Goal: Task Accomplishment & Management: Complete application form

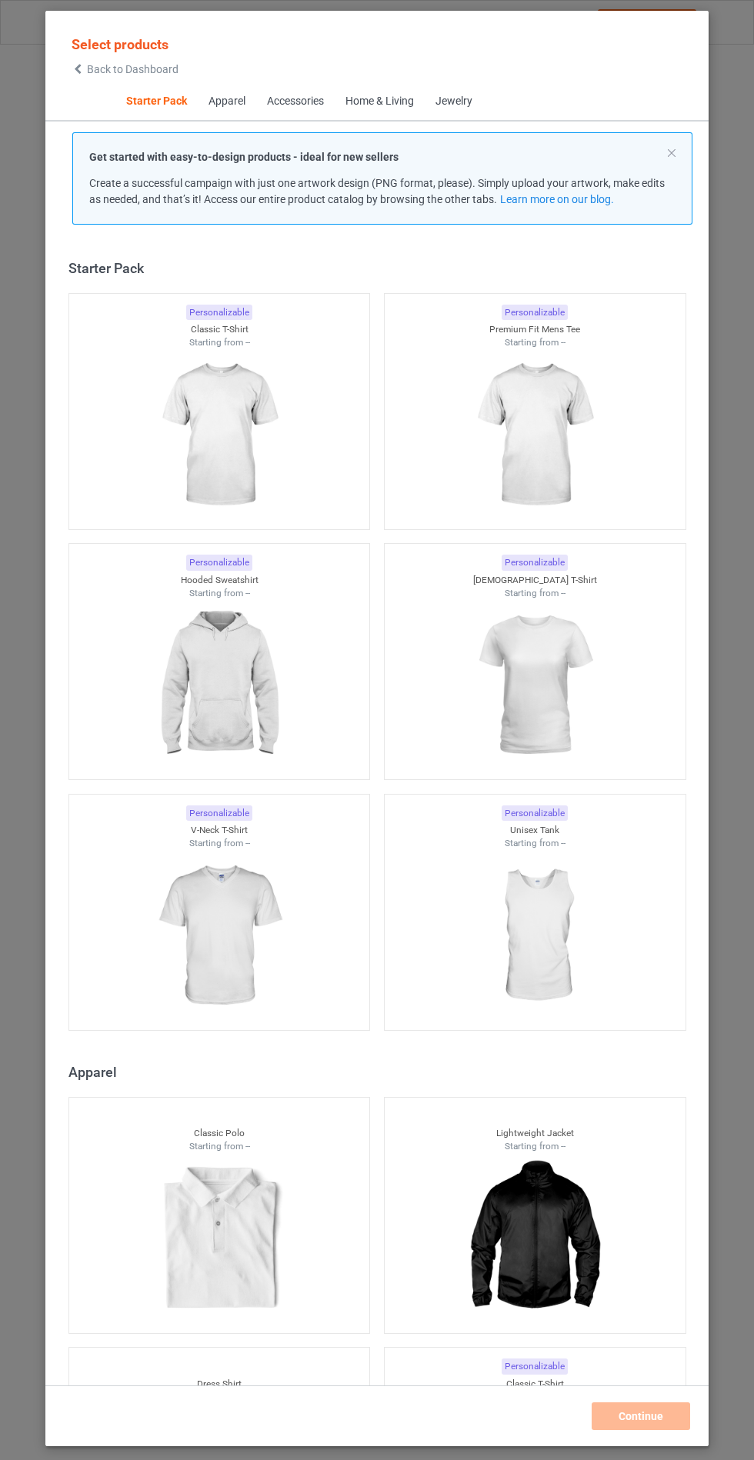
scroll to position [18, 0]
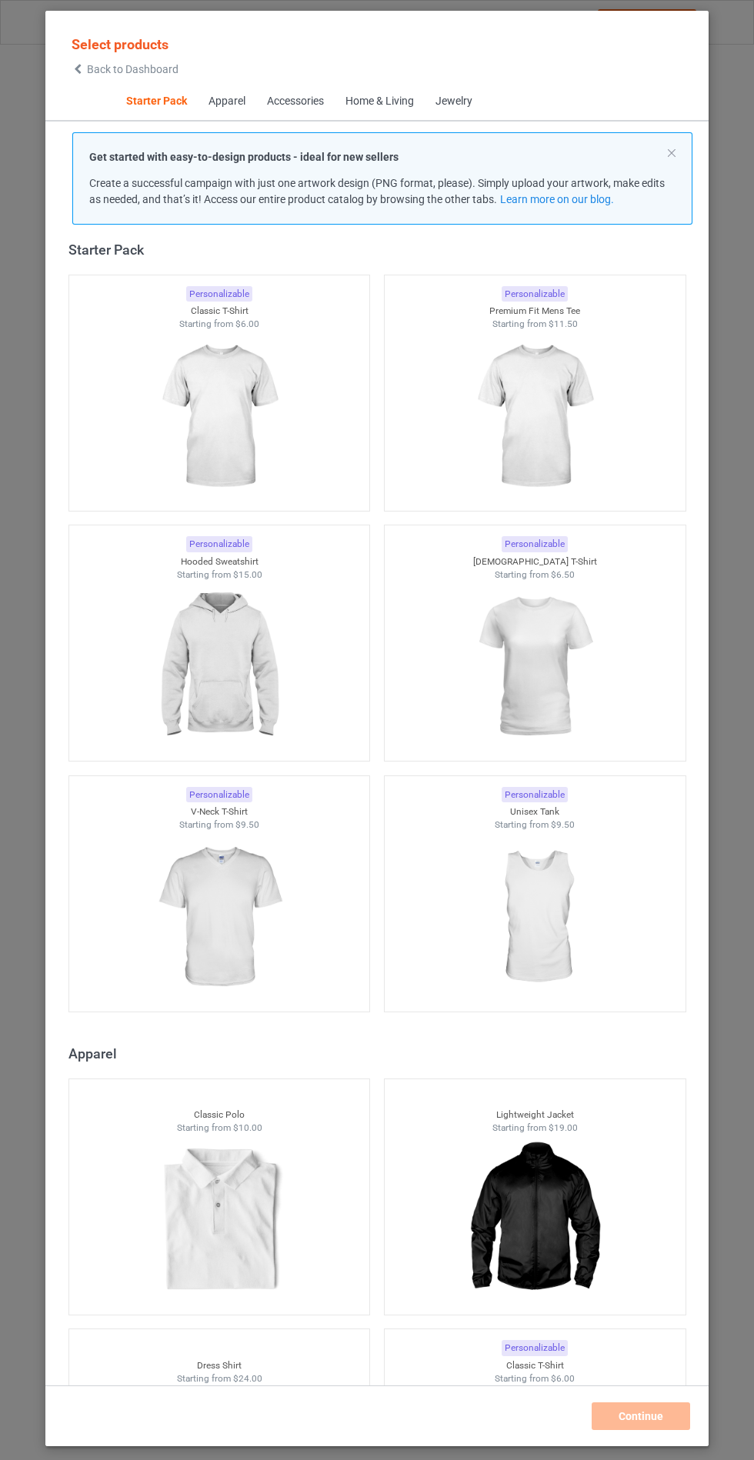
click at [254, 657] on img at bounding box center [219, 667] width 138 height 172
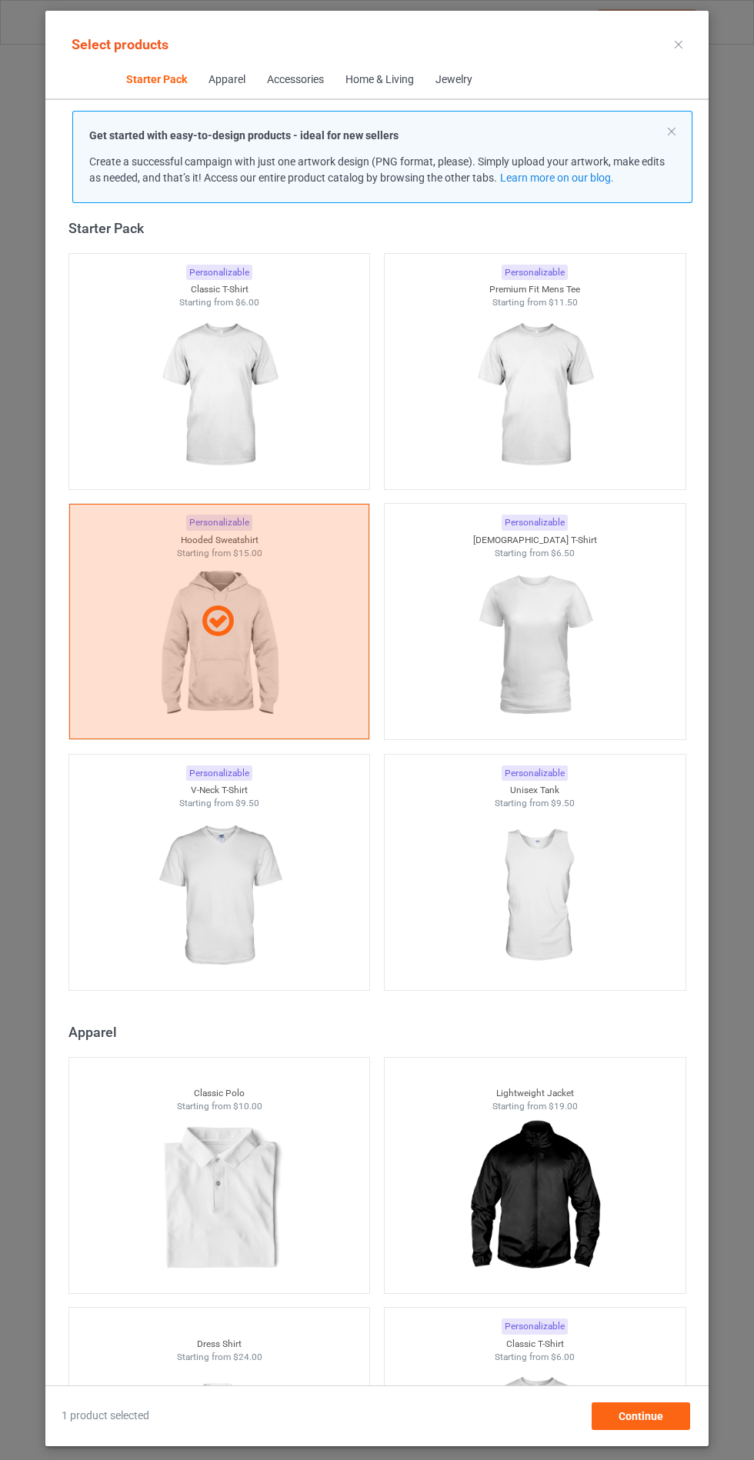
scroll to position [89, 0]
click at [644, 1420] on span "Continue" at bounding box center [641, 1416] width 45 height 12
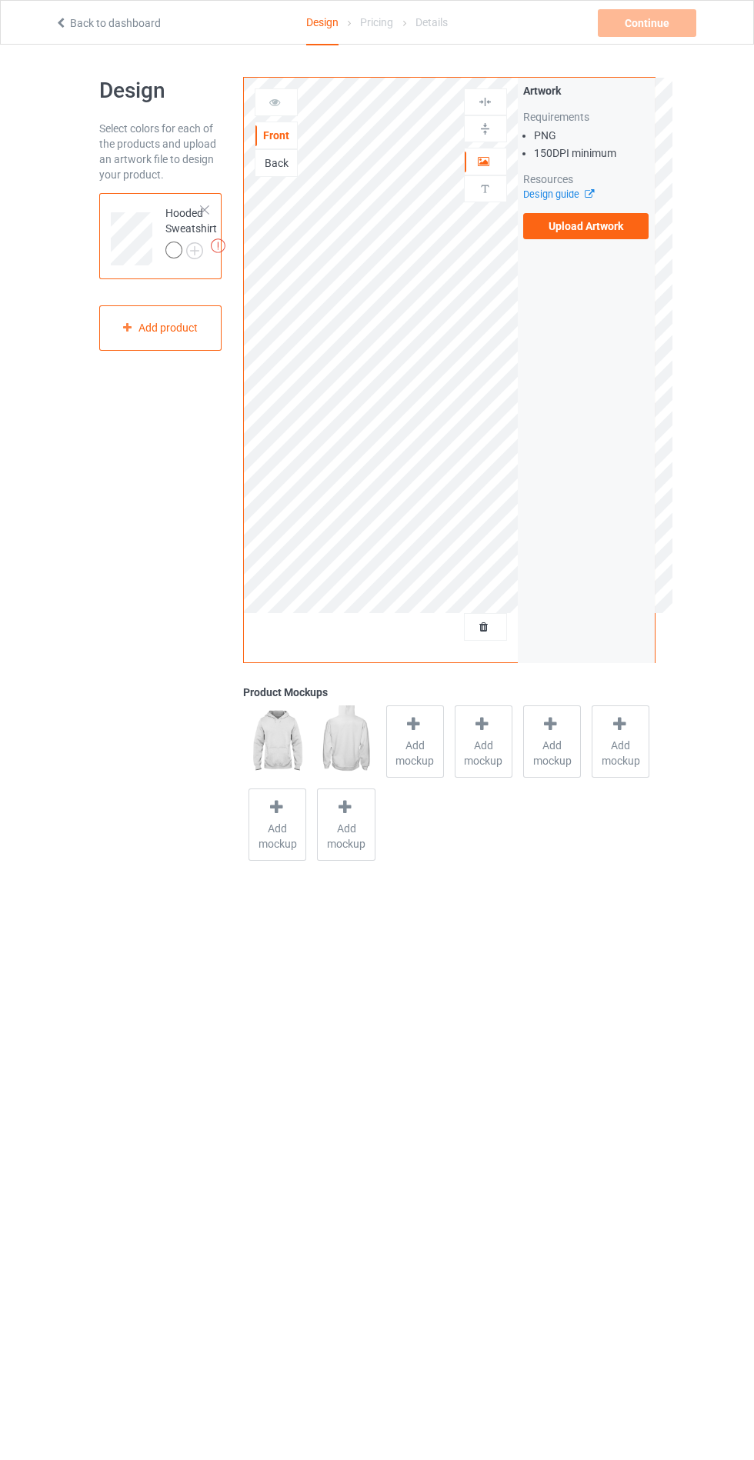
click at [604, 219] on label "Upload Artwork" at bounding box center [586, 226] width 126 height 26
click at [0, 0] on input "Upload Artwork" at bounding box center [0, 0] width 0 height 0
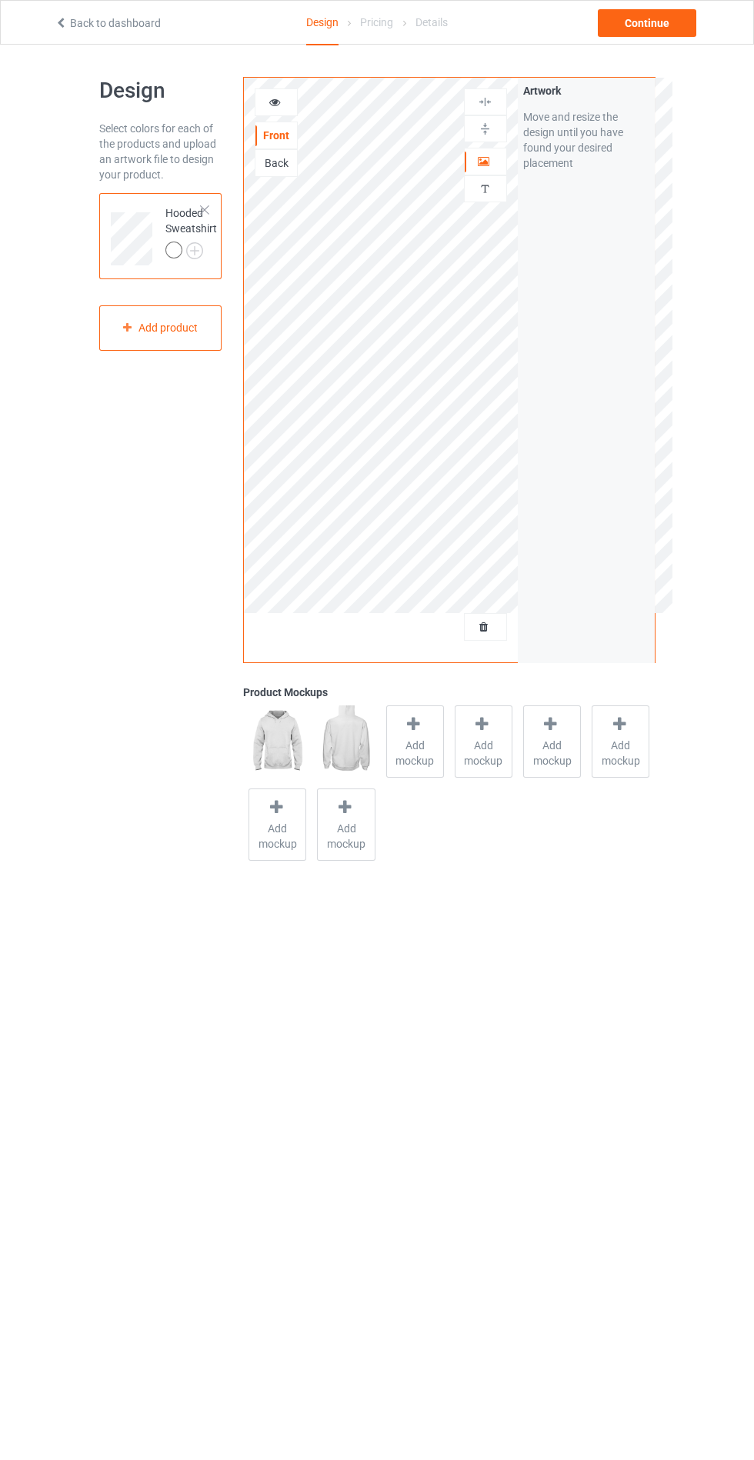
click at [412, 717] on icon at bounding box center [413, 724] width 19 height 16
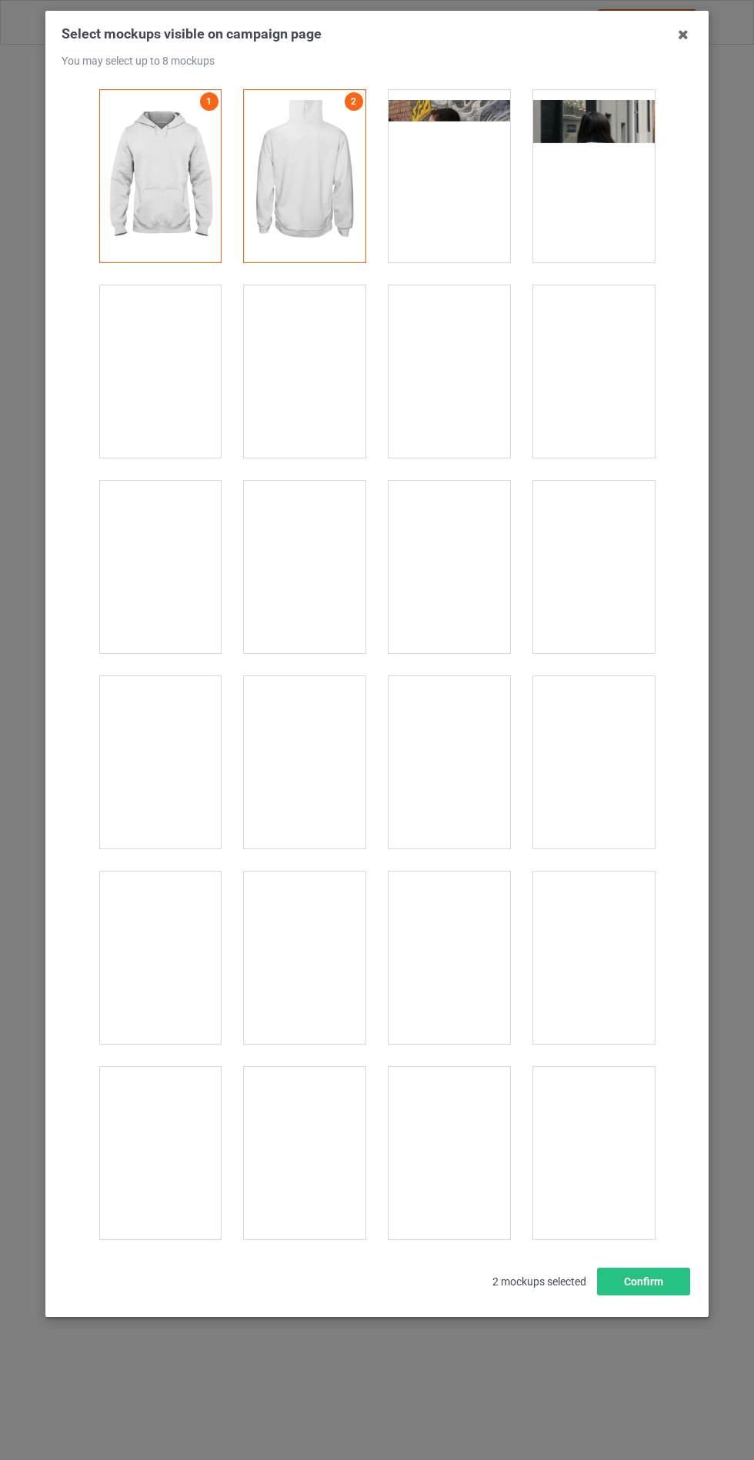
scroll to position [12419, 0]
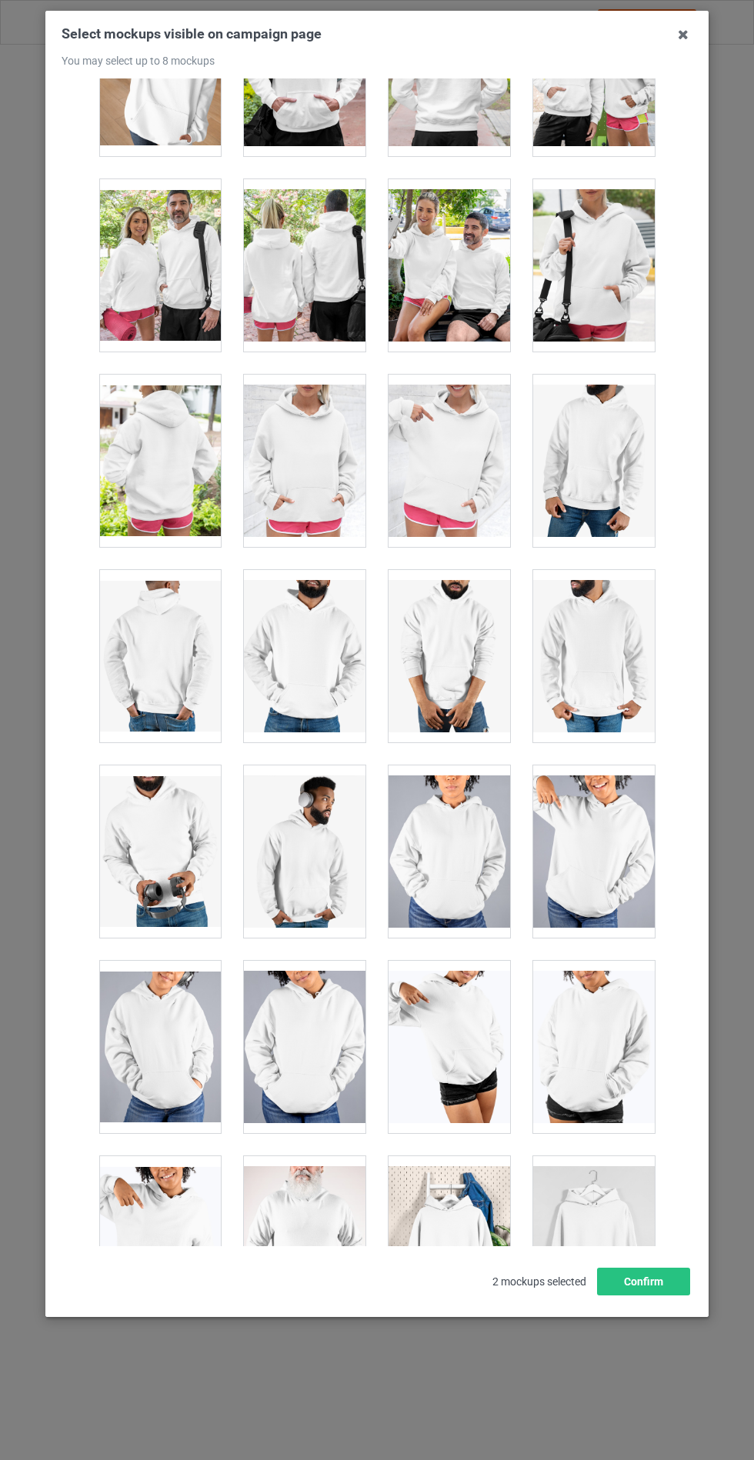
click at [312, 383] on div at bounding box center [305, 461] width 122 height 172
click at [664, 1296] on button "Confirm" at bounding box center [643, 1282] width 93 height 28
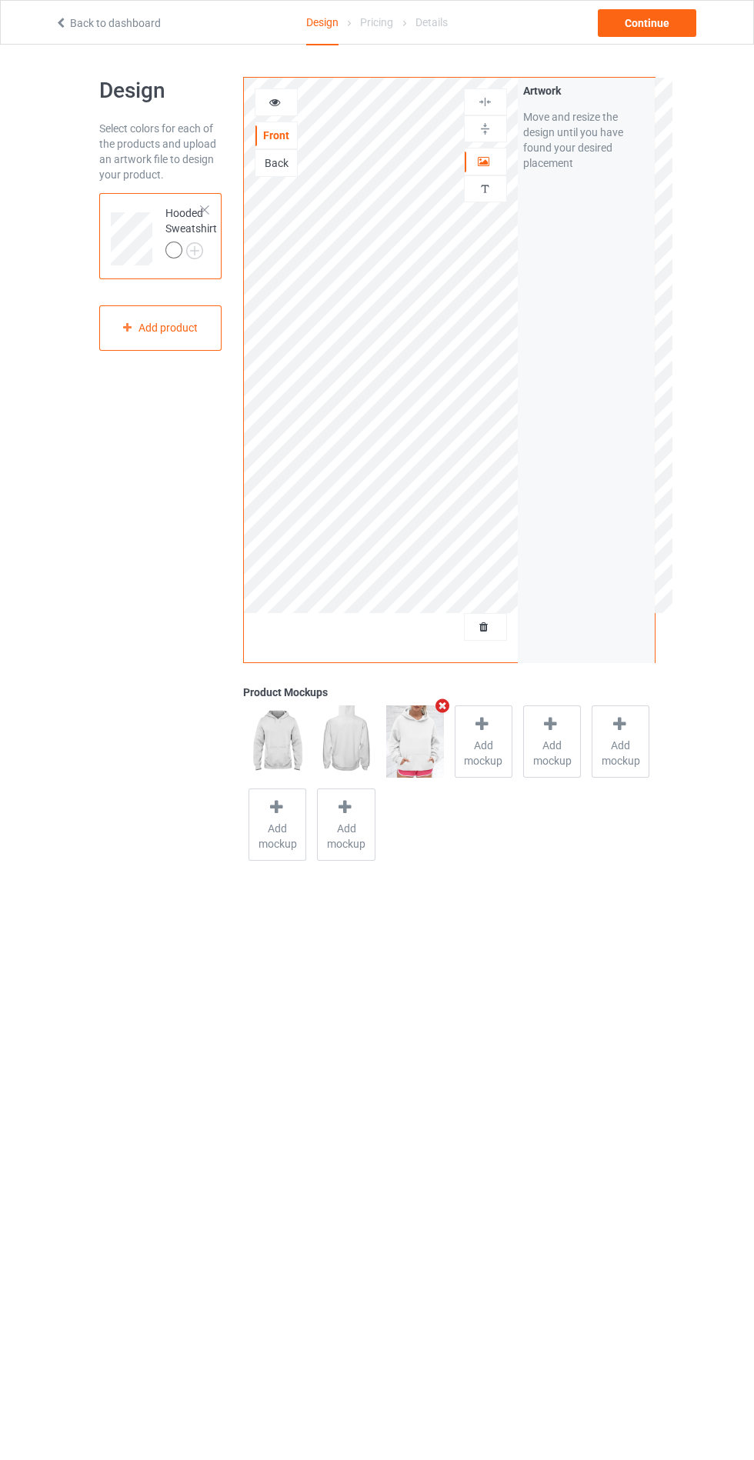
click at [0, 0] on img at bounding box center [0, 0] width 0 height 0
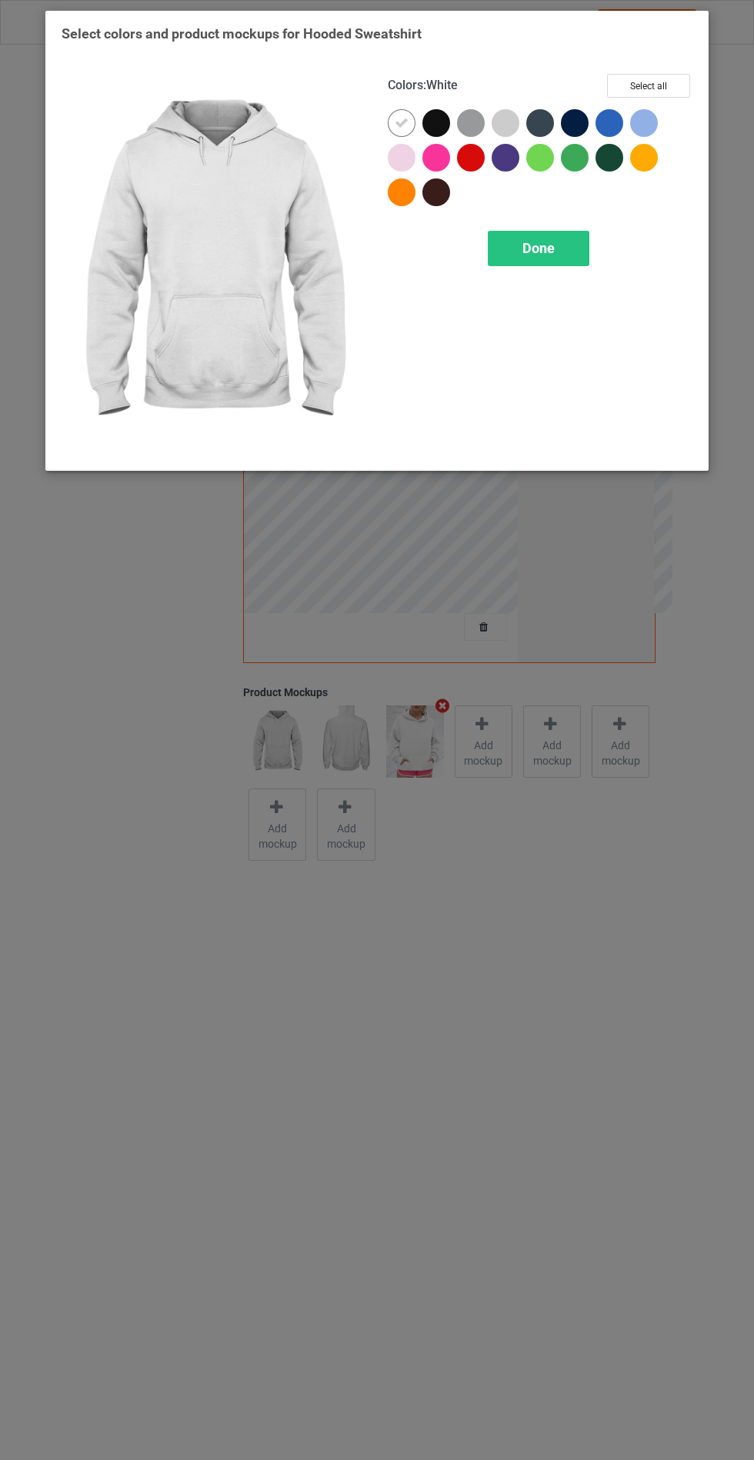
click at [449, 108] on div "Colors : White Select all" at bounding box center [540, 91] width 305 height 35
click at [475, 115] on div at bounding box center [471, 123] width 28 height 28
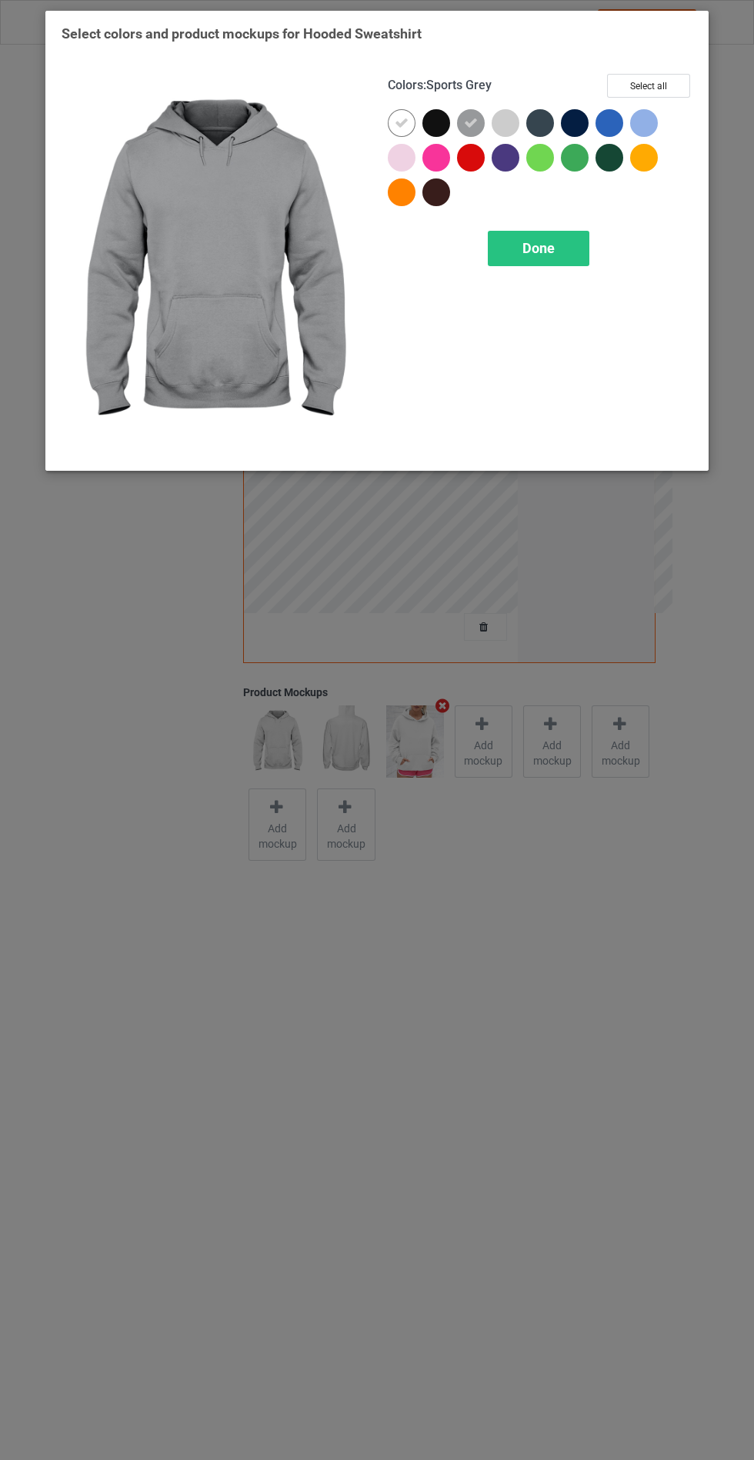
click at [441, 112] on div at bounding box center [436, 123] width 28 height 28
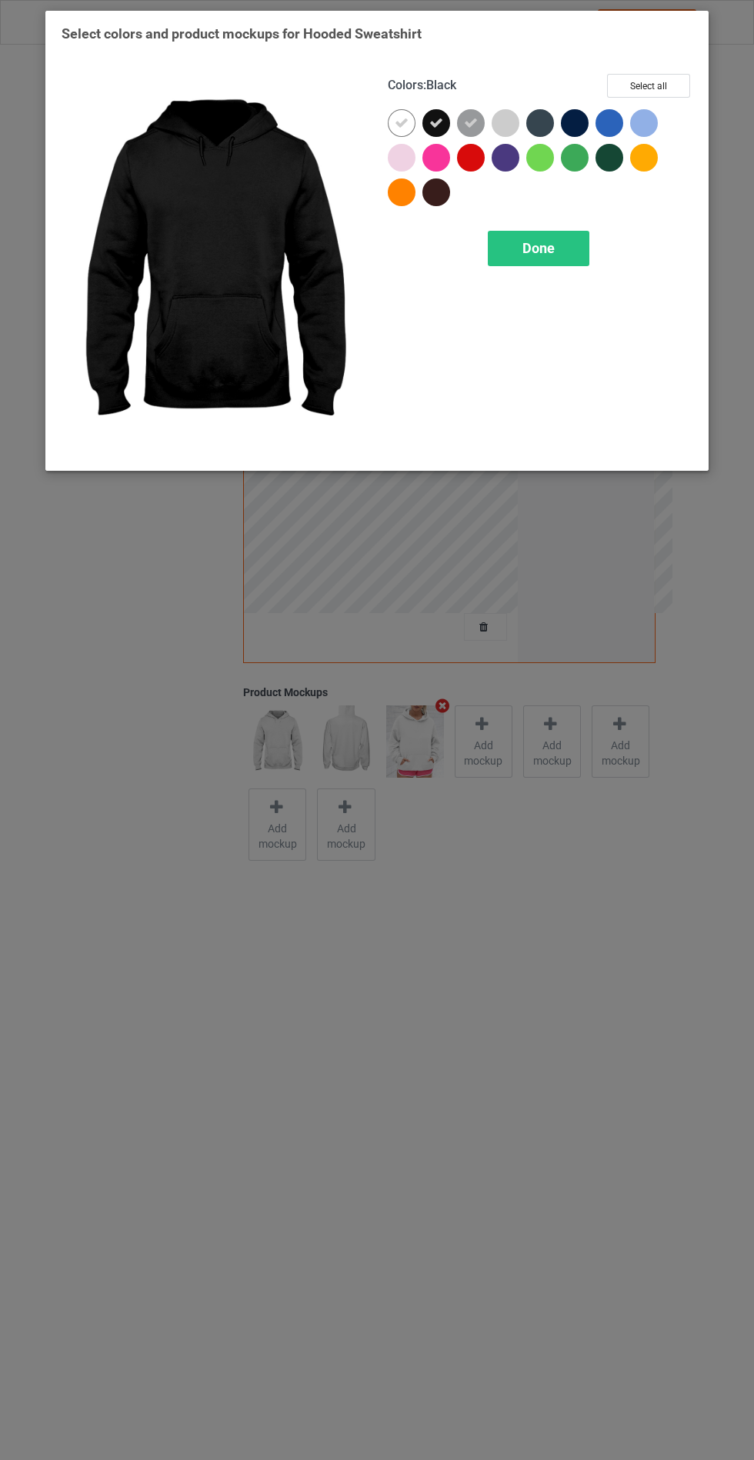
click at [545, 116] on div at bounding box center [540, 123] width 28 height 28
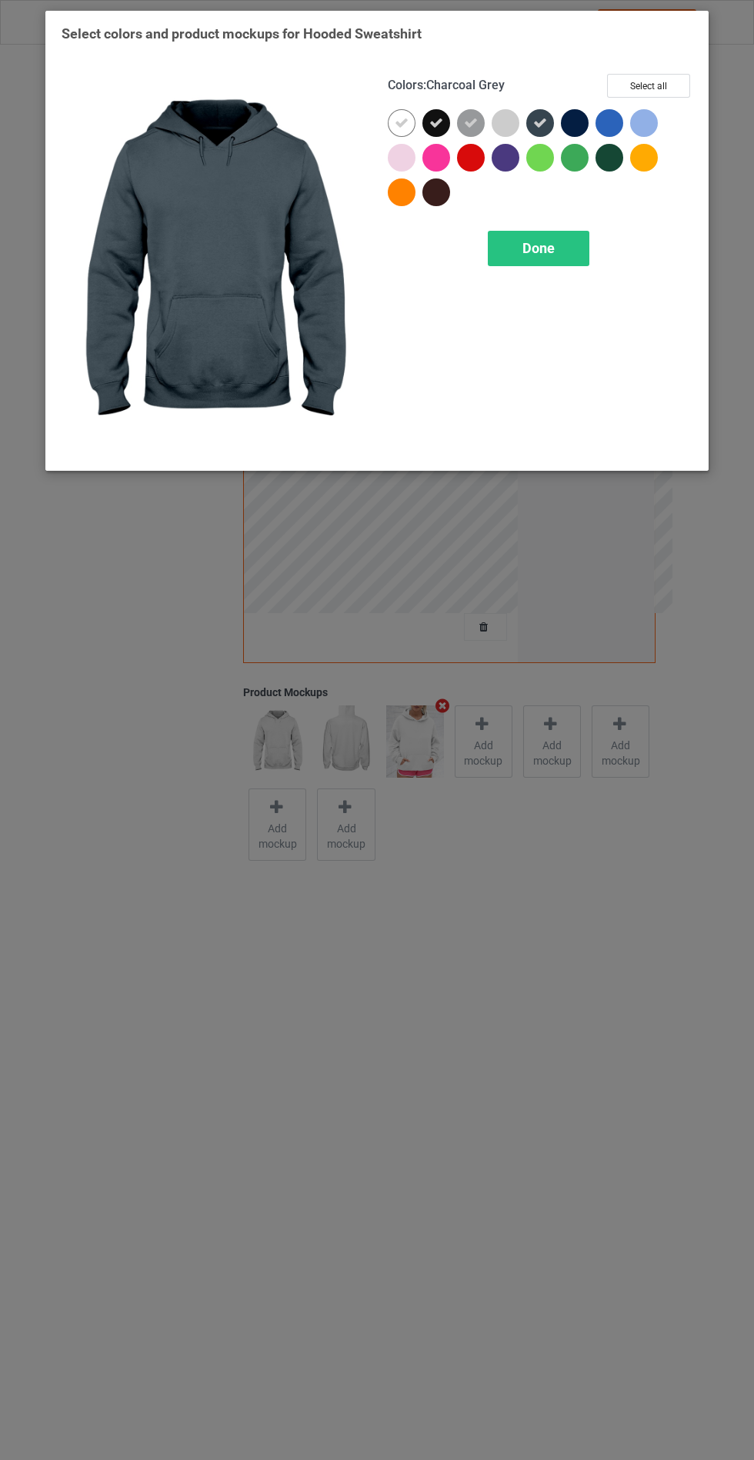
click at [581, 110] on div at bounding box center [575, 123] width 28 height 28
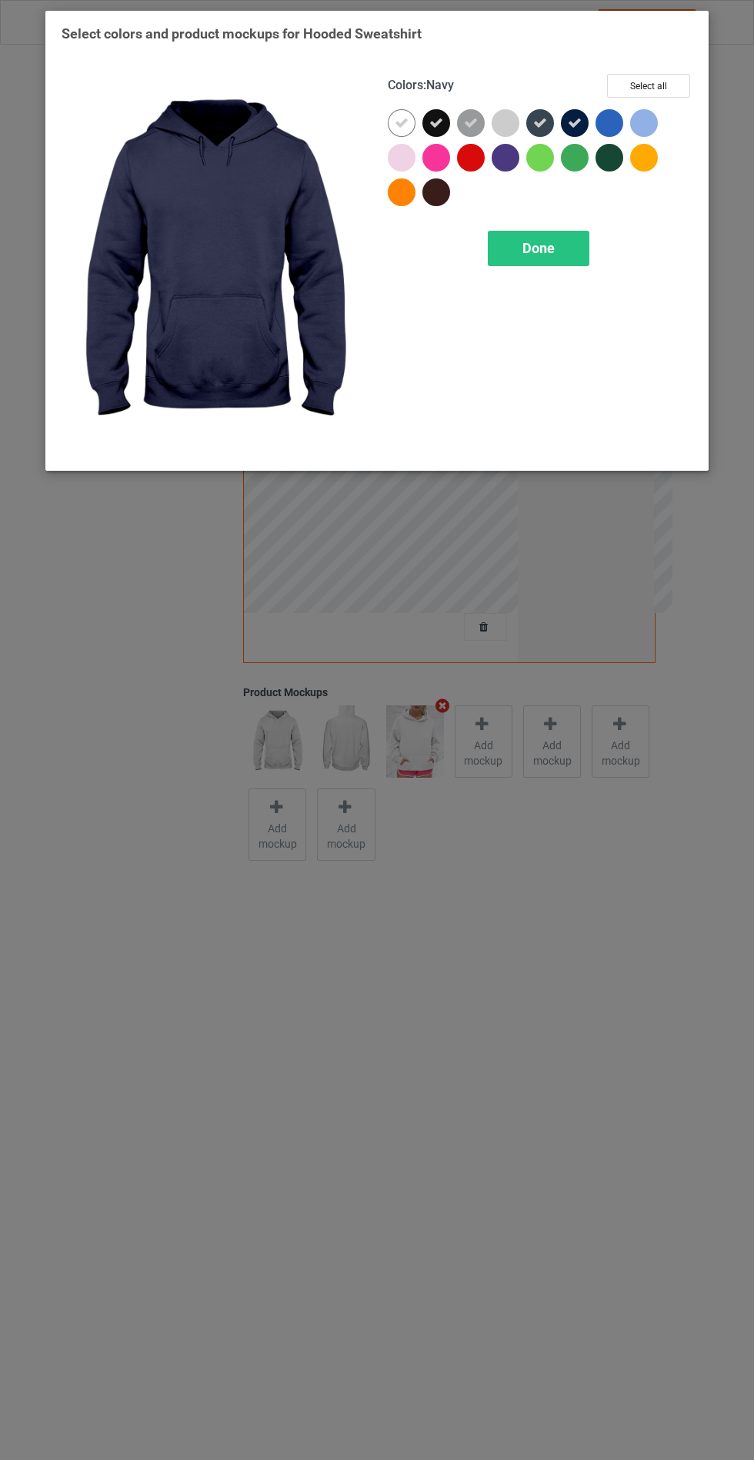
click at [502, 152] on div at bounding box center [506, 158] width 28 height 28
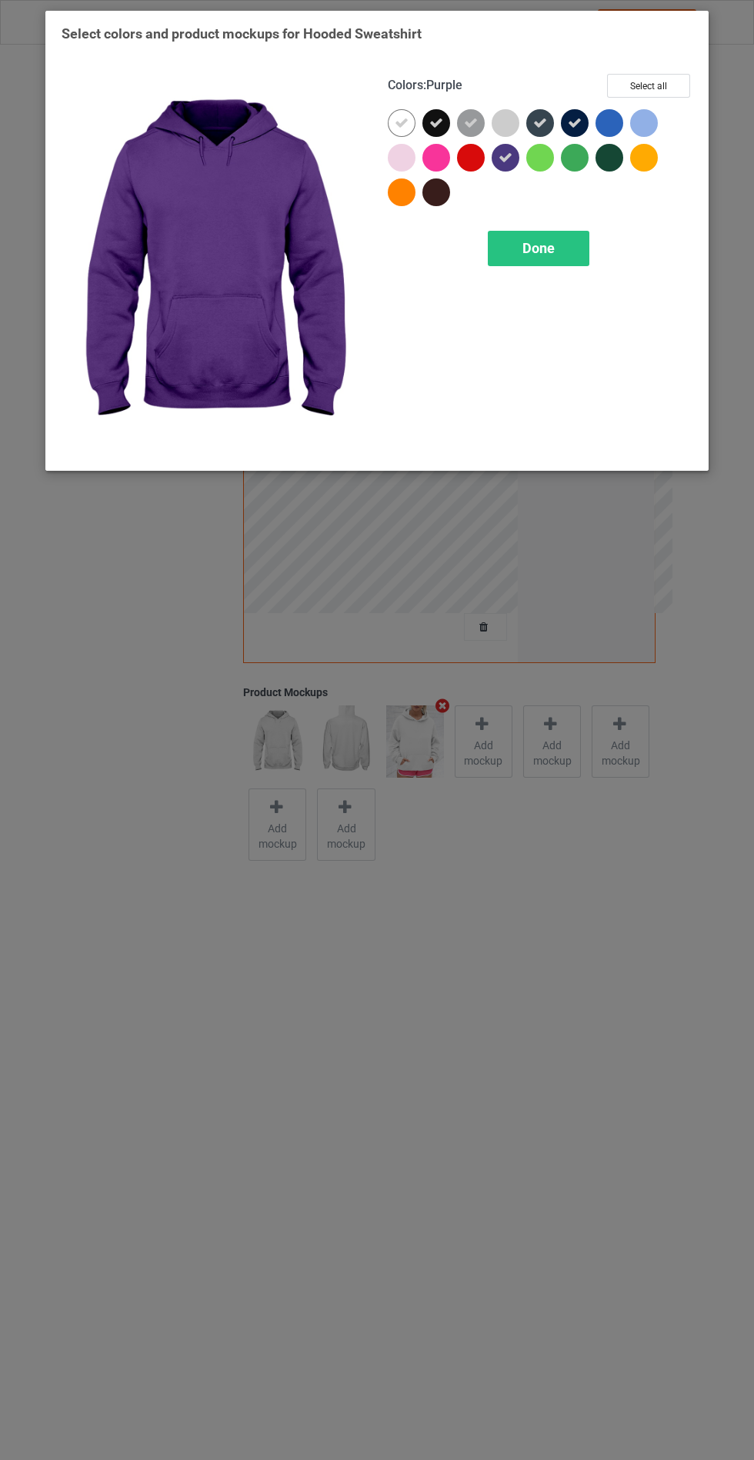
click at [543, 250] on span "Done" at bounding box center [538, 248] width 32 height 16
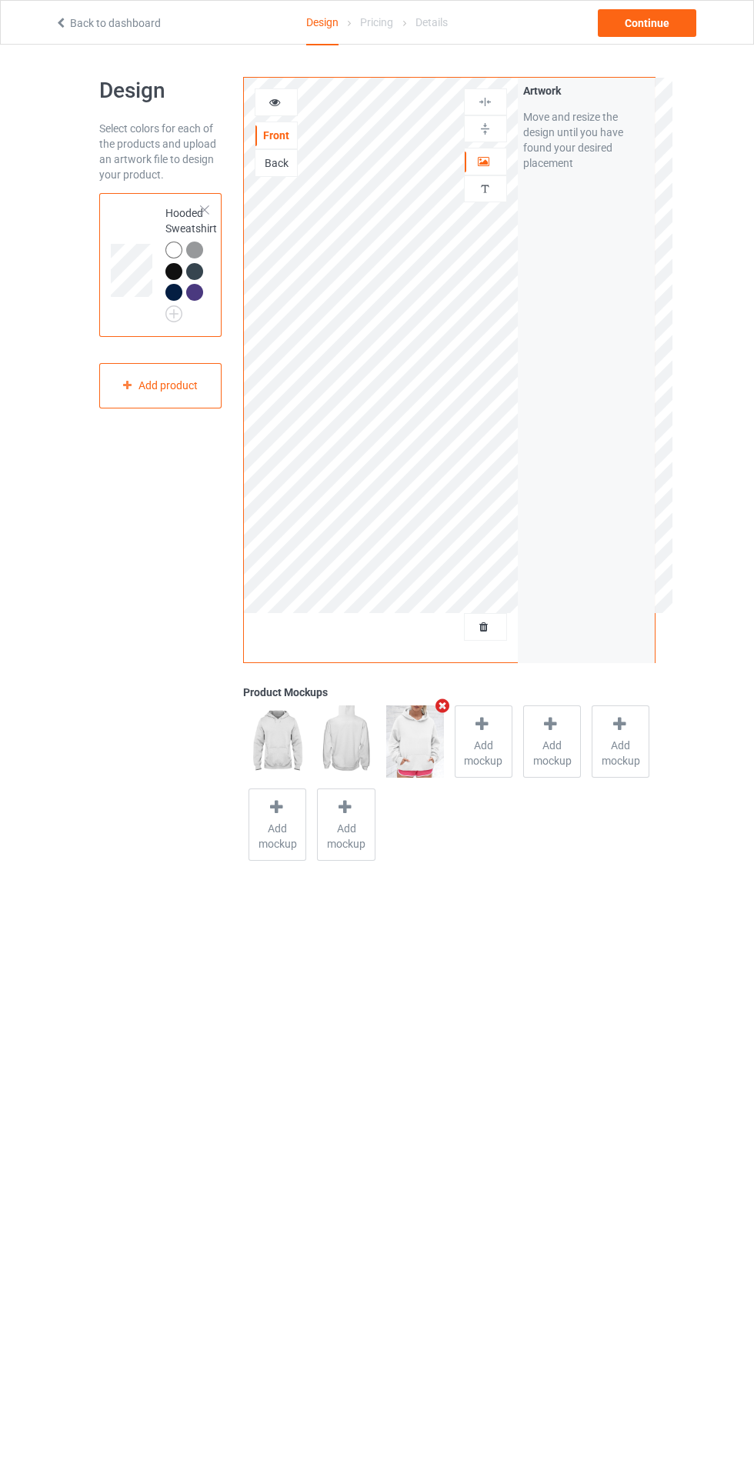
click at [450, 1048] on body "Back to dashboard Design Pricing Details Continue Design Select colors for each…" at bounding box center [377, 775] width 754 height 1460
click at [678, 25] on div "Continue" at bounding box center [647, 23] width 98 height 28
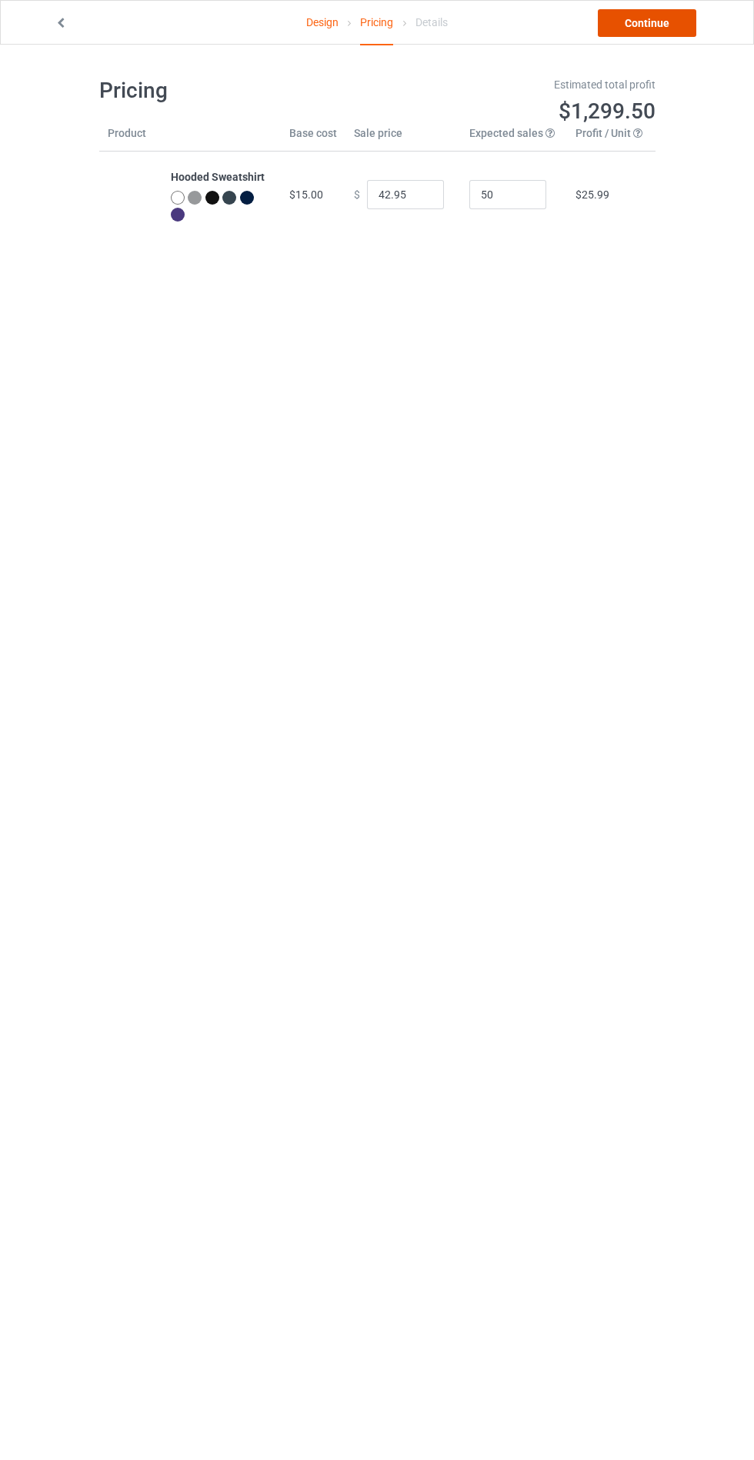
click at [678, 26] on link "Continue" at bounding box center [647, 23] width 98 height 28
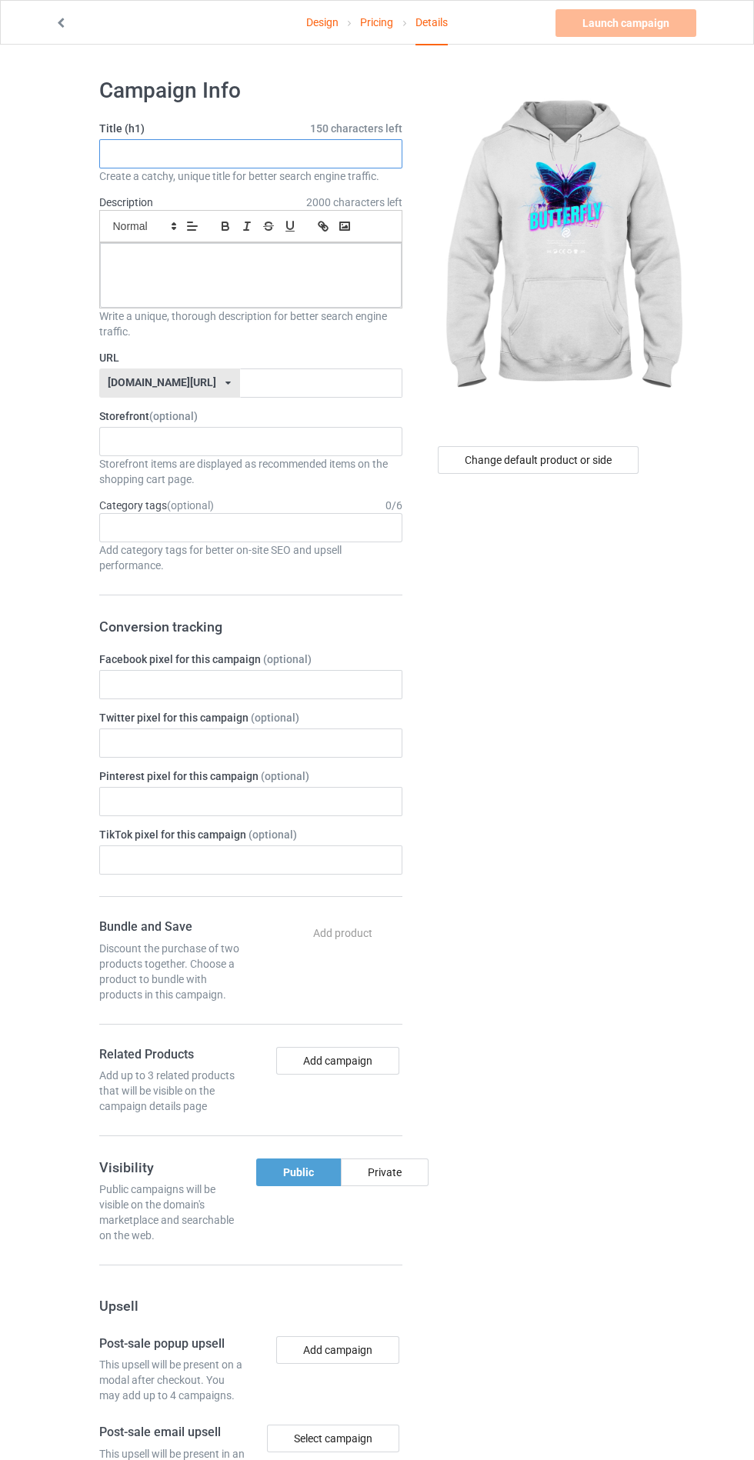
click at [310, 147] on input "text" at bounding box center [250, 153] width 303 height 29
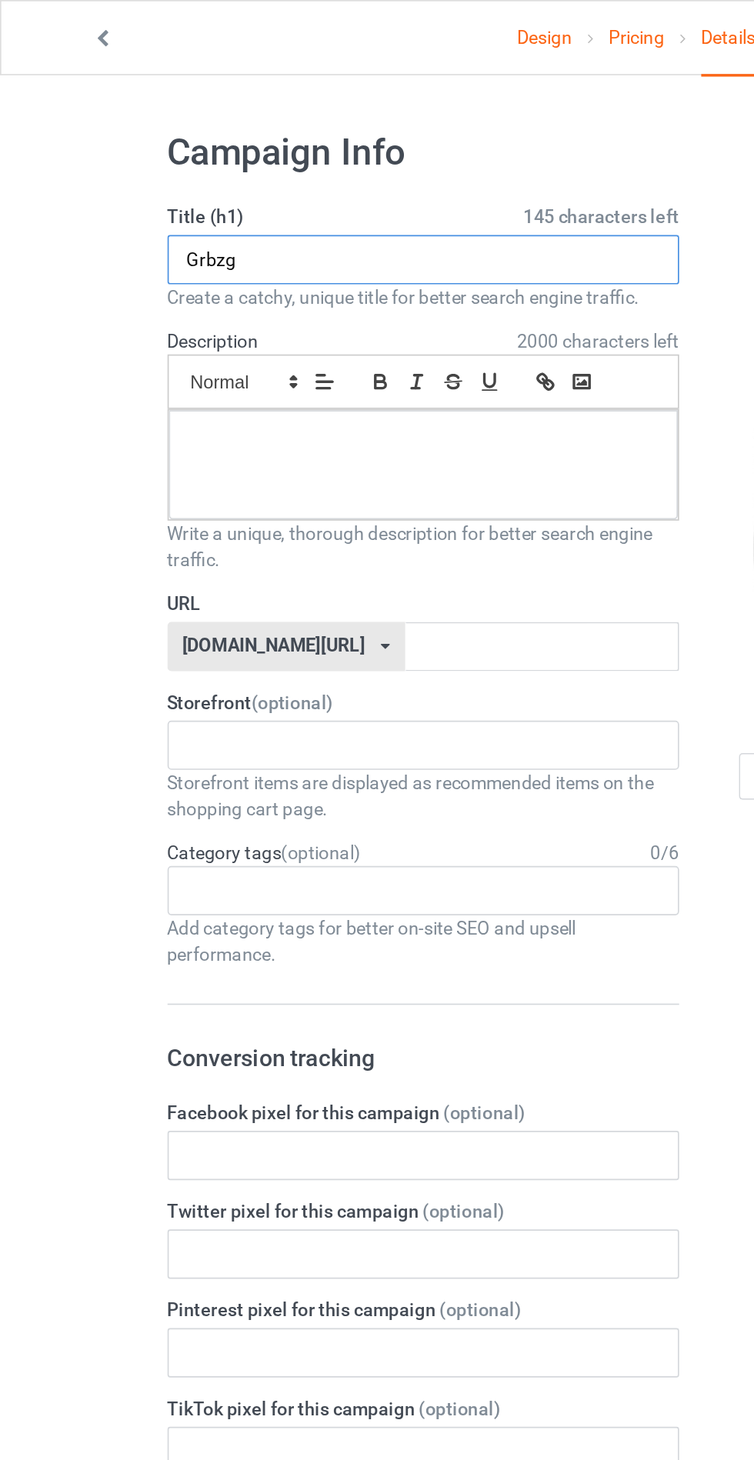
type input "Grbzg"
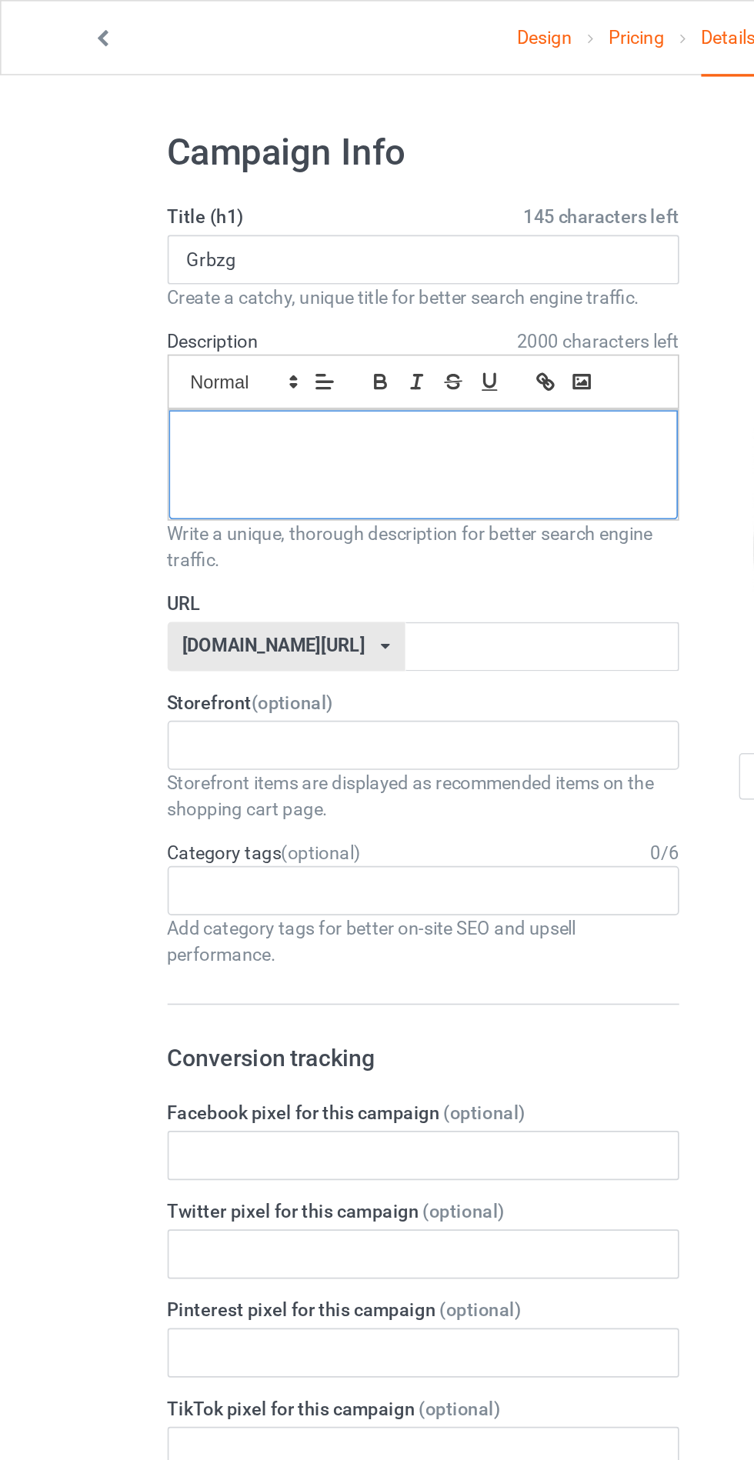
click at [302, 269] on div at bounding box center [251, 275] width 302 height 65
click at [294, 385] on input "text" at bounding box center [321, 383] width 162 height 29
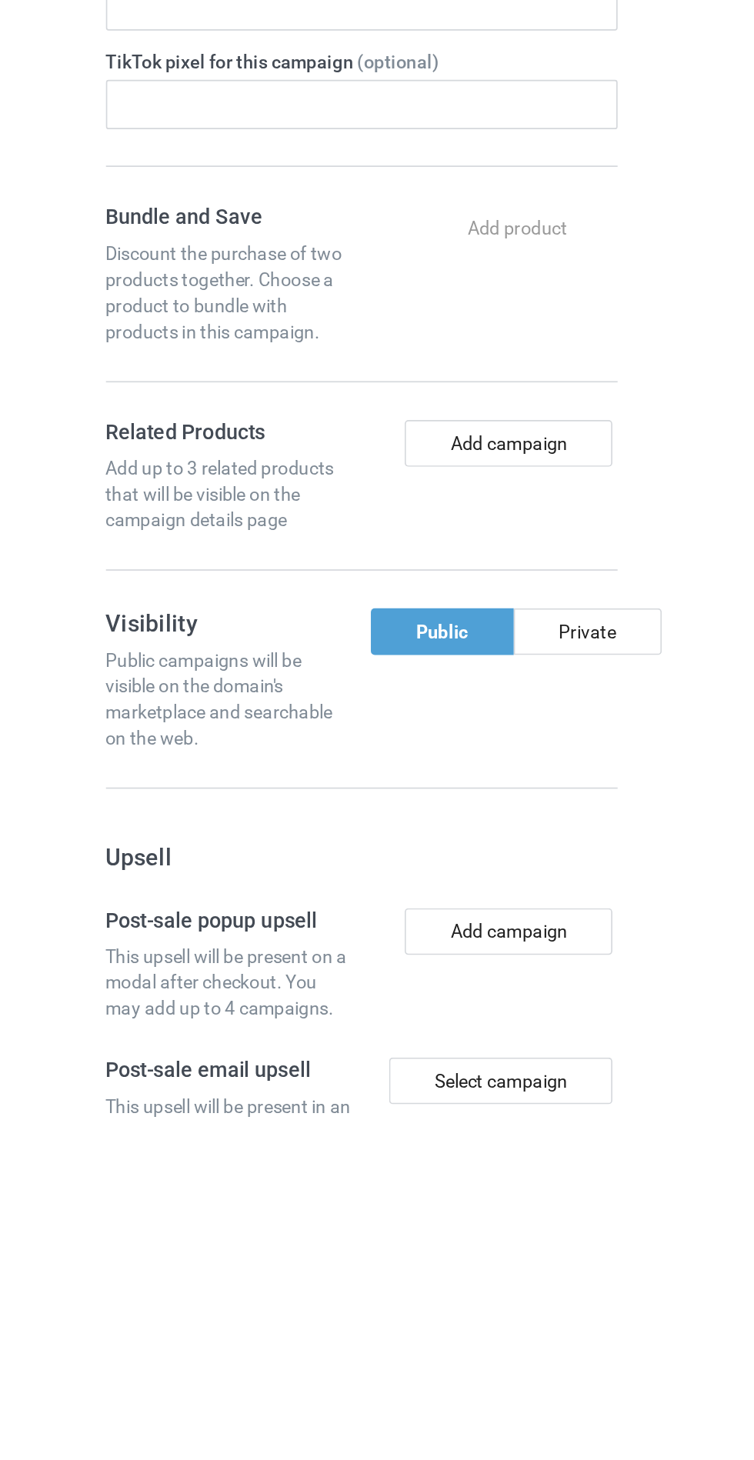
type input "Jffbgjg"
click at [390, 1168] on div "Private" at bounding box center [385, 1173] width 88 height 28
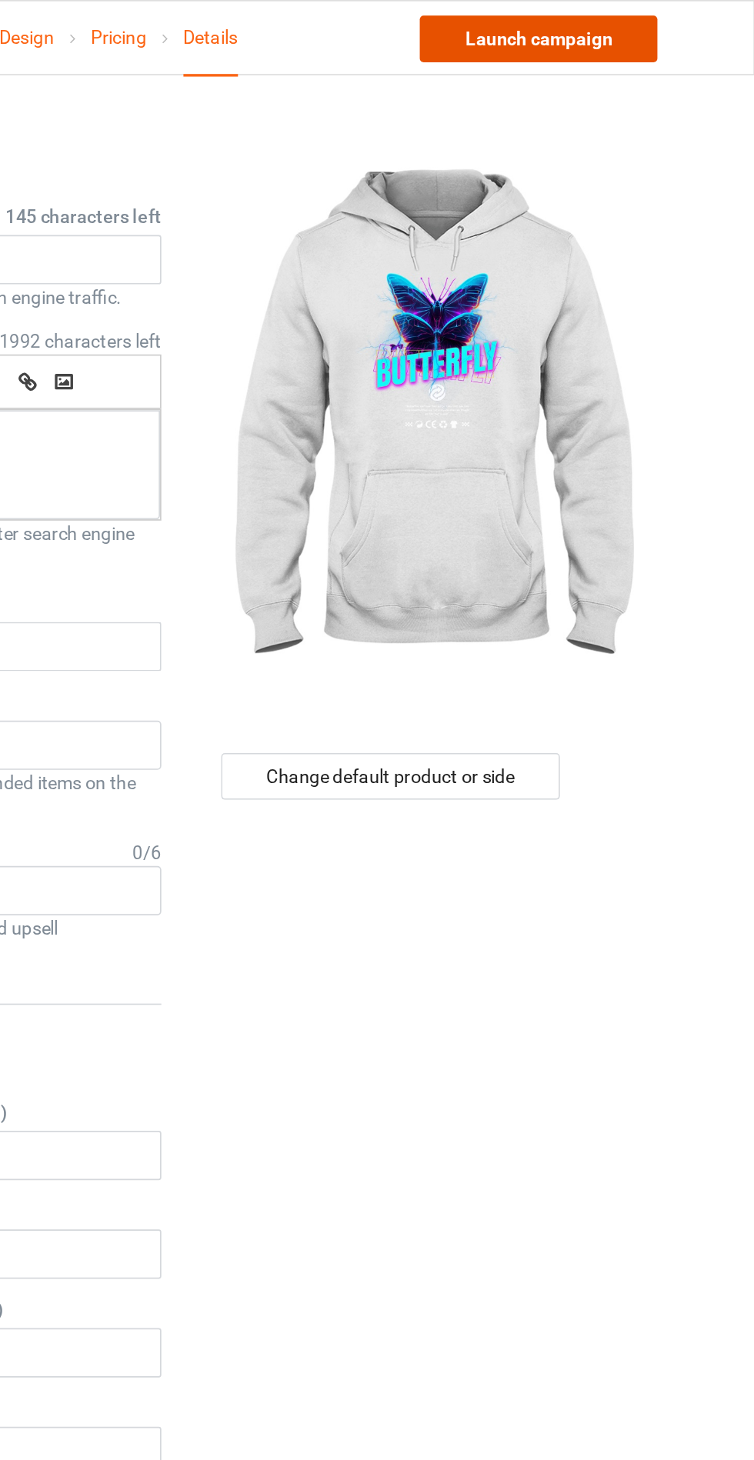
click at [671, 20] on link "Launch campaign" at bounding box center [626, 23] width 141 height 28
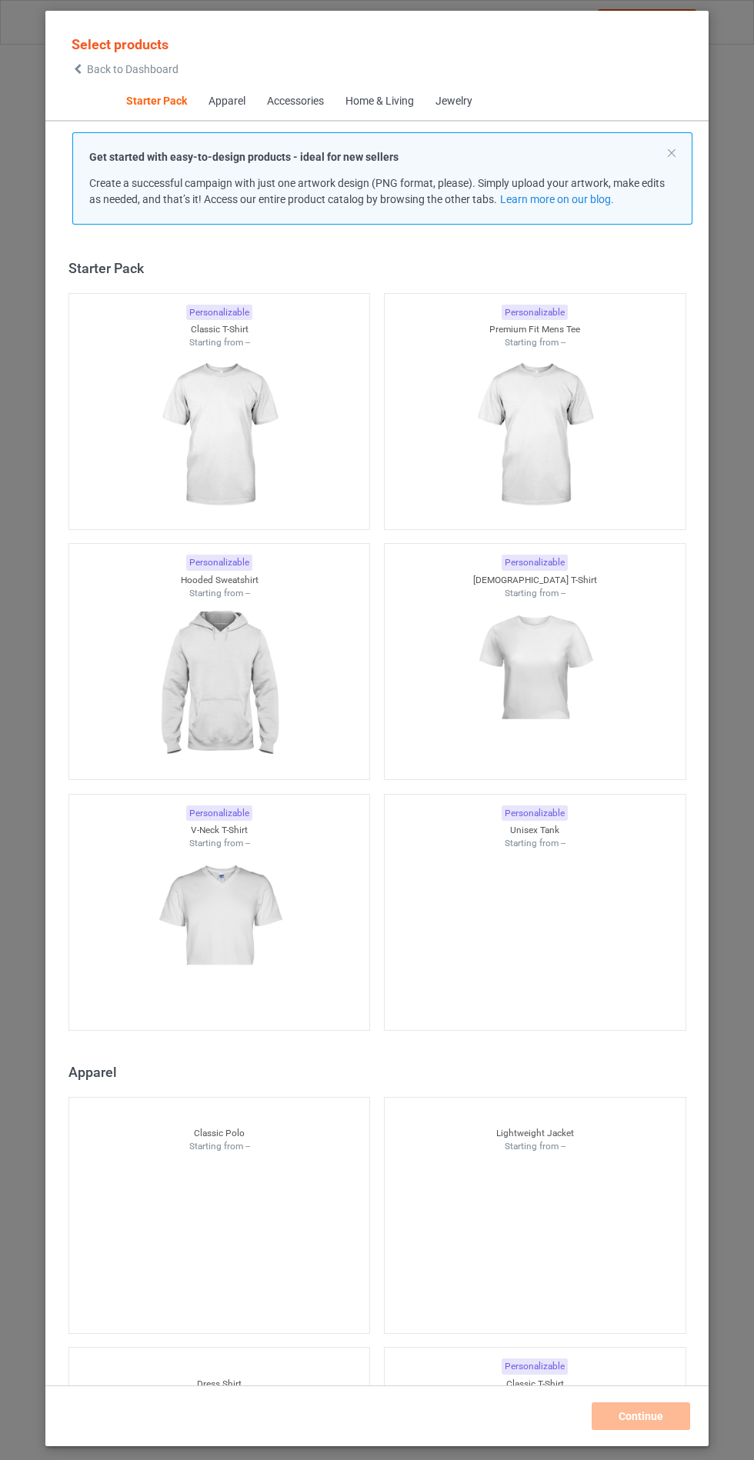
scroll to position [18, 0]
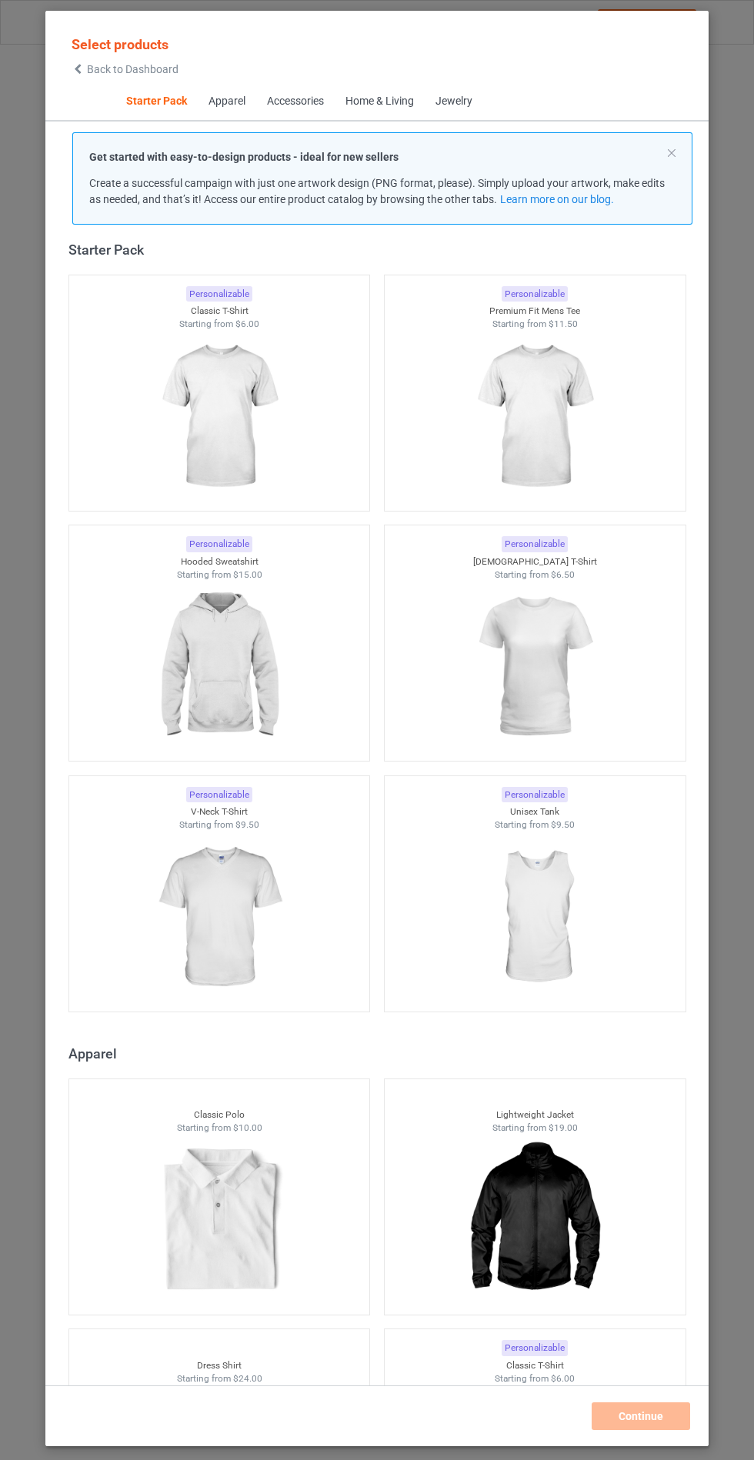
click at [268, 672] on img at bounding box center [219, 667] width 138 height 172
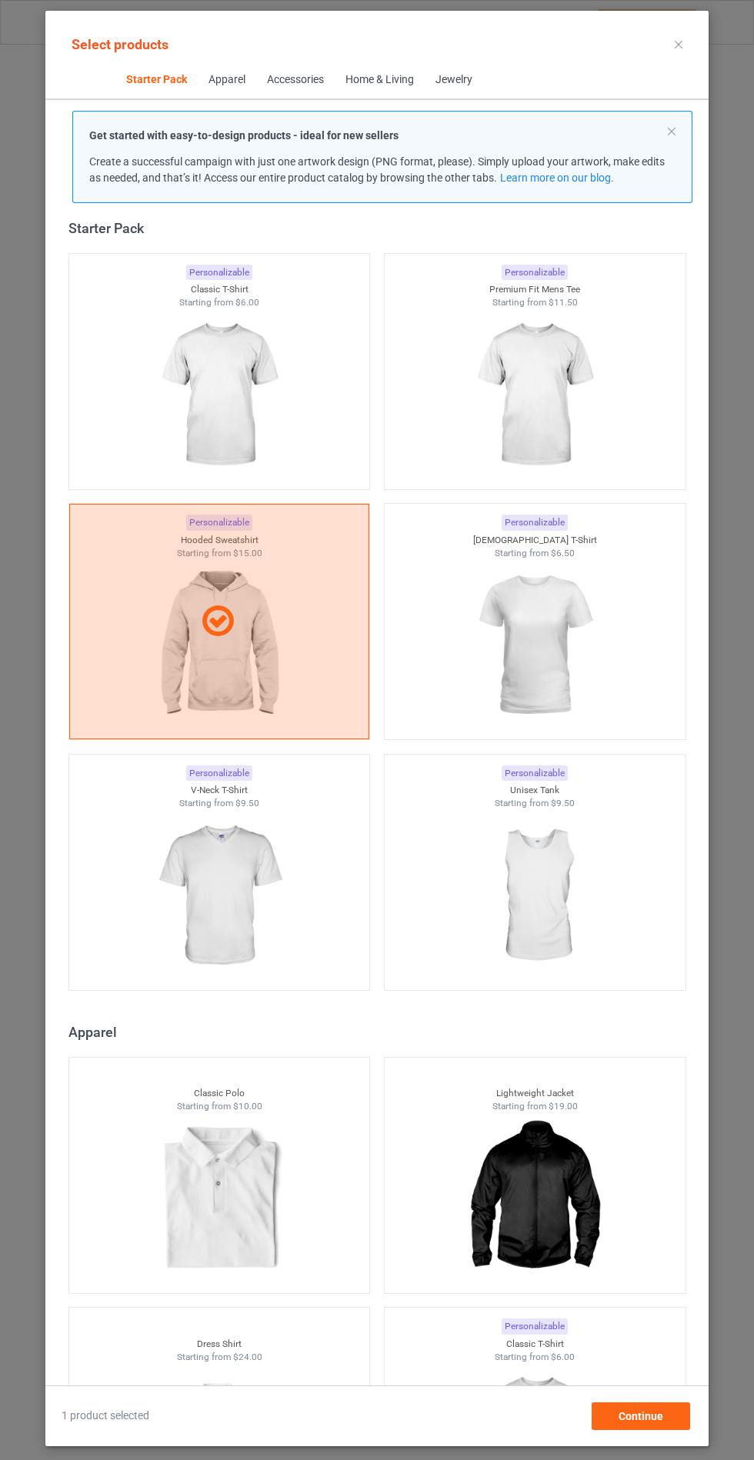
scroll to position [89, 0]
click at [646, 1417] on span "Continue" at bounding box center [641, 1416] width 45 height 12
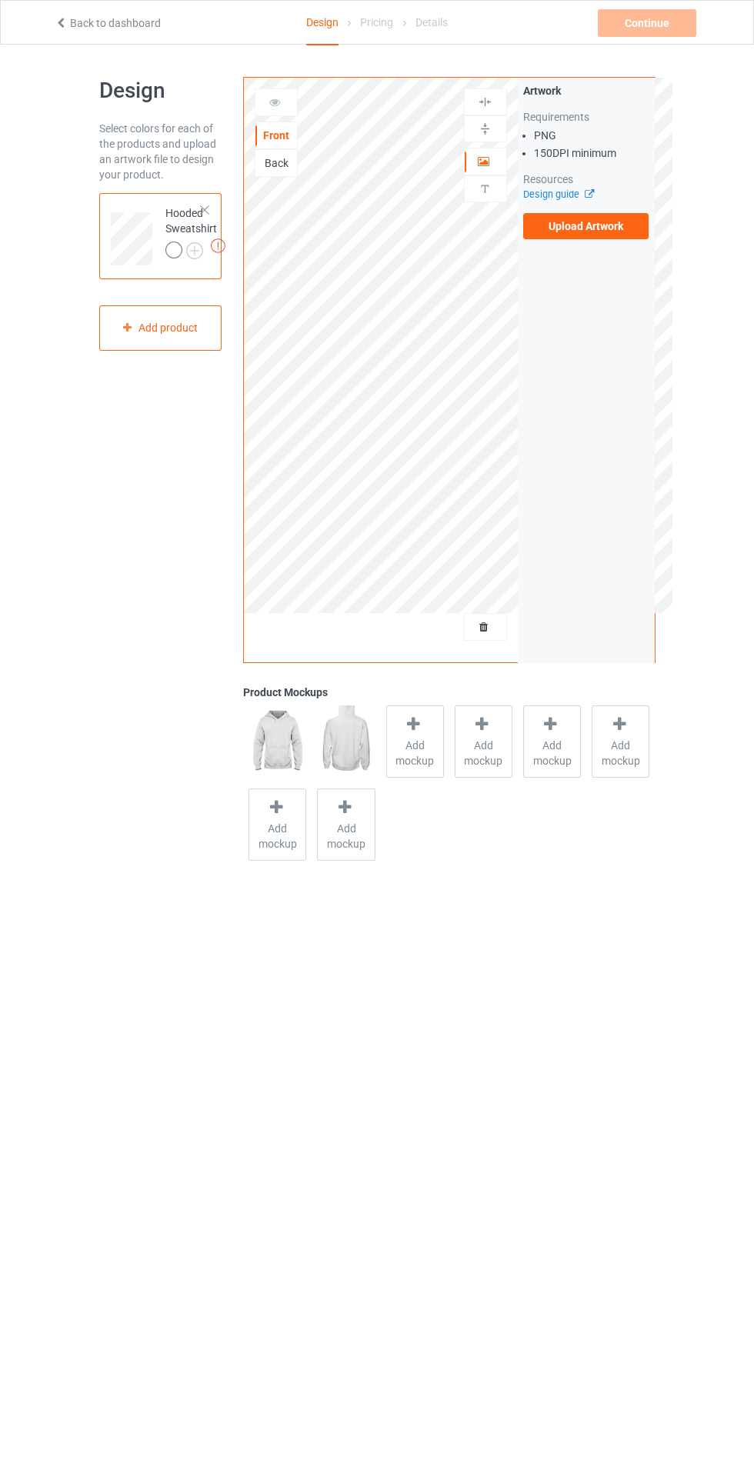
click at [599, 227] on label "Upload Artwork" at bounding box center [586, 226] width 126 height 26
click at [0, 0] on input "Upload Artwork" at bounding box center [0, 0] width 0 height 0
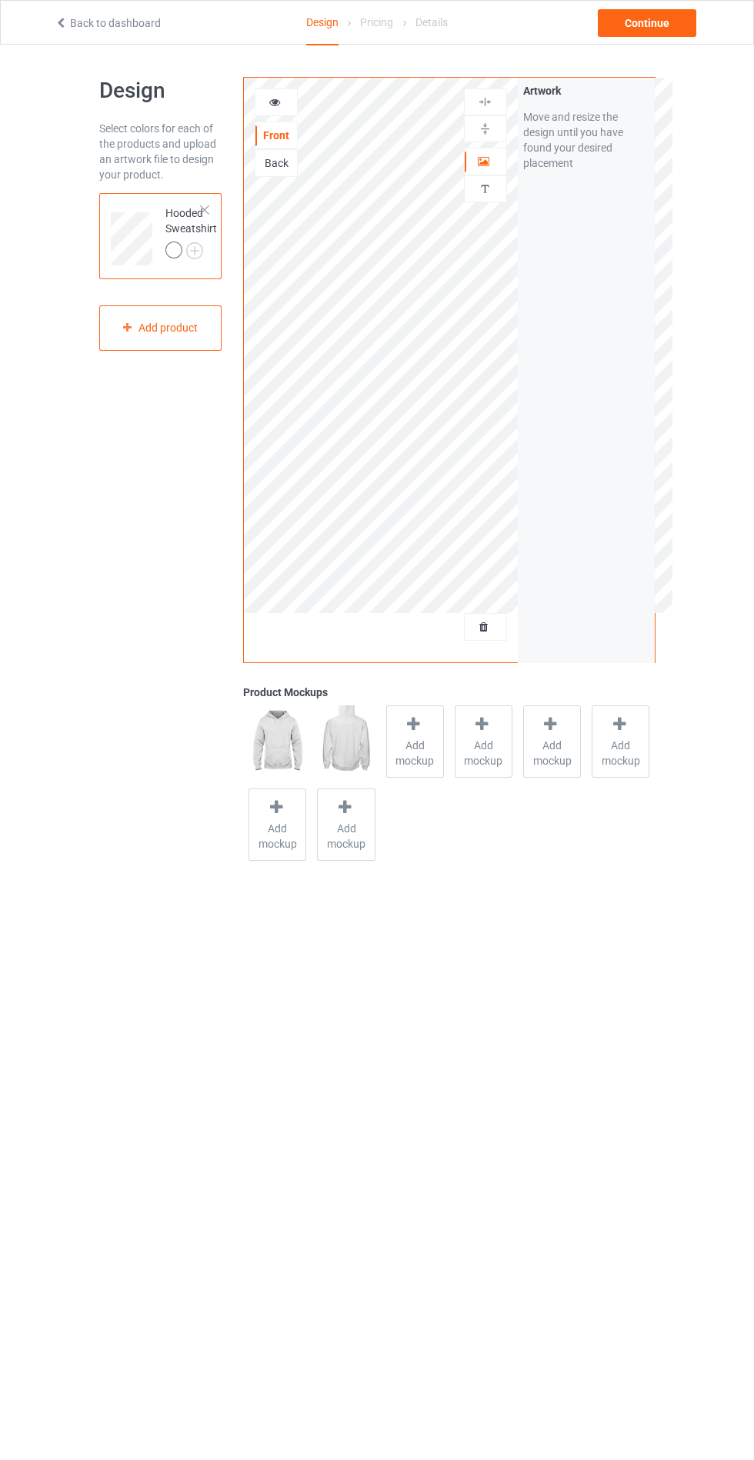
click at [409, 735] on div at bounding box center [415, 727] width 22 height 22
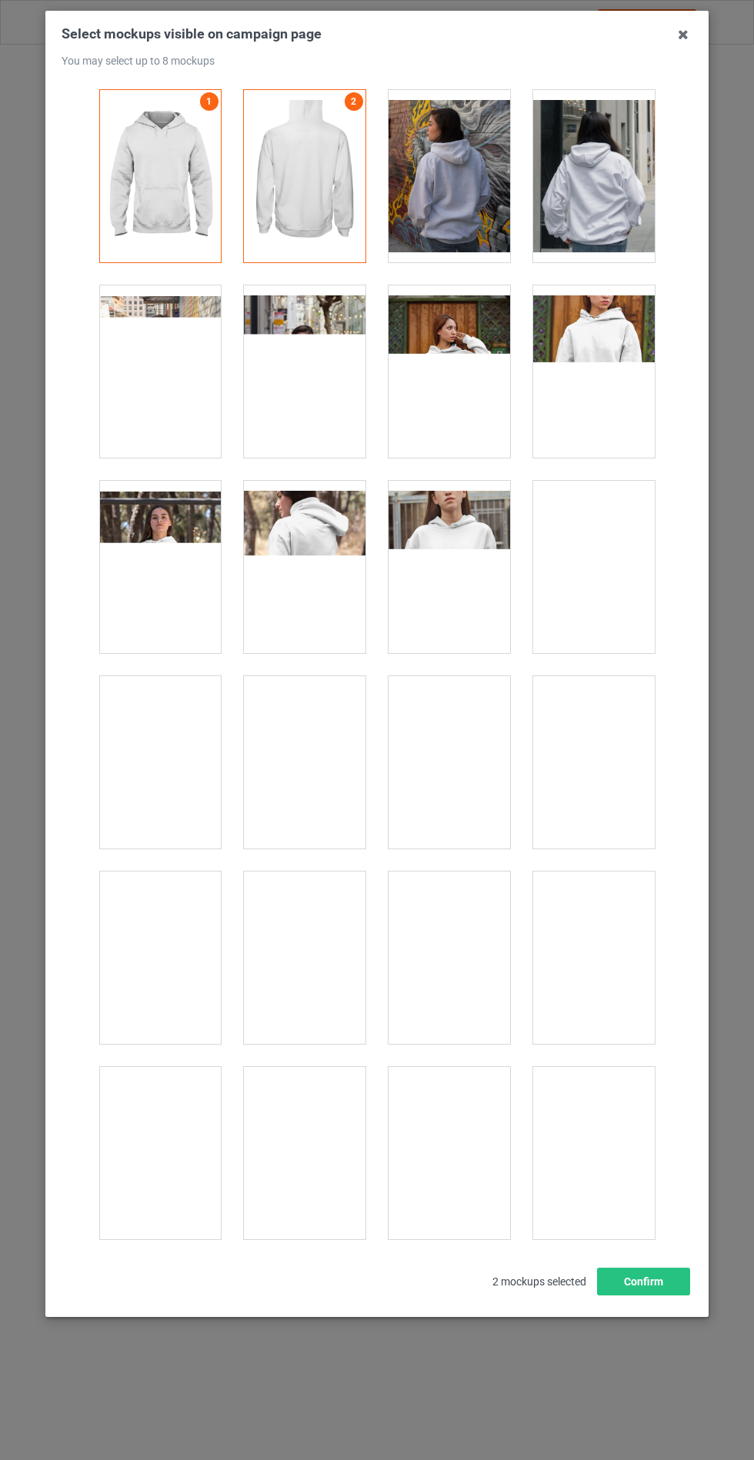
scroll to position [12419, 0]
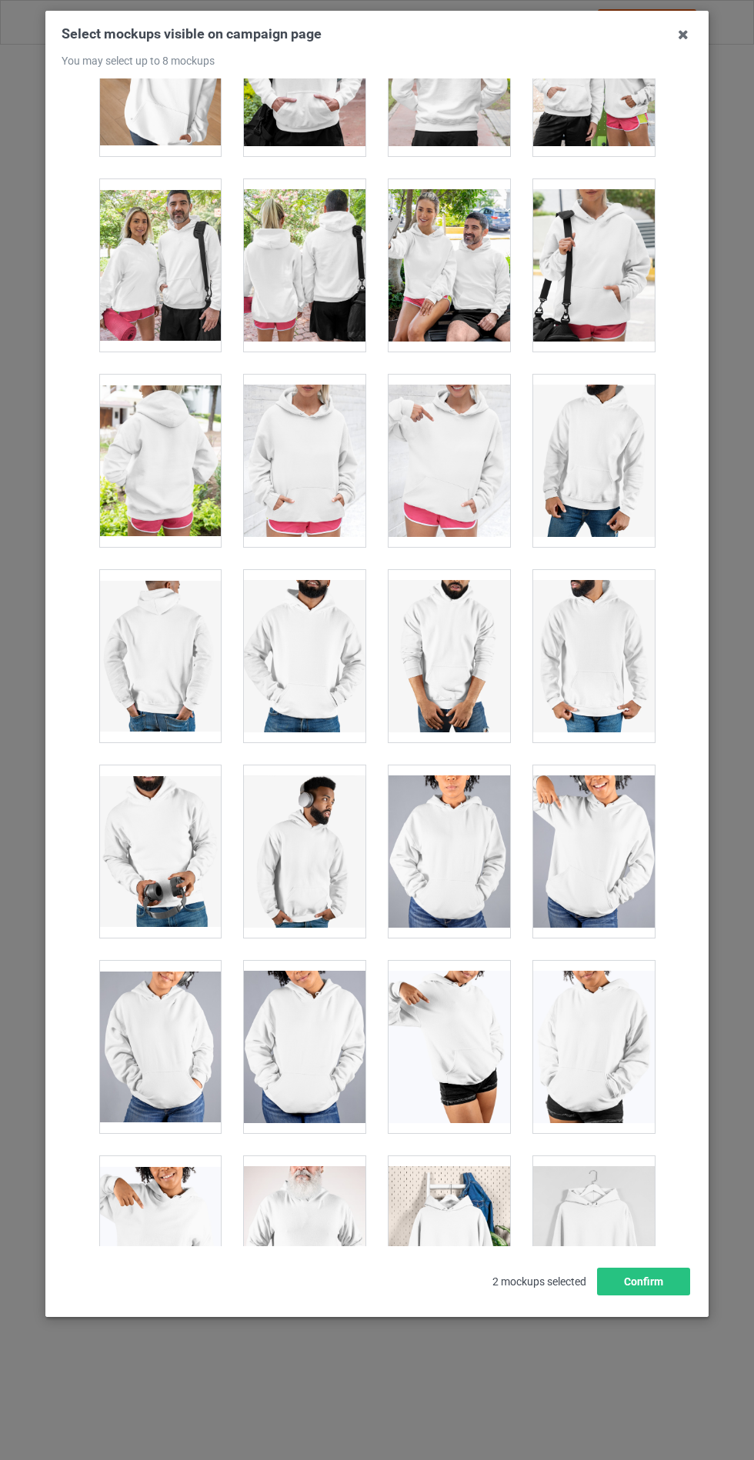
click at [299, 428] on div at bounding box center [305, 461] width 122 height 172
click at [640, 1296] on button "Confirm" at bounding box center [643, 1282] width 93 height 28
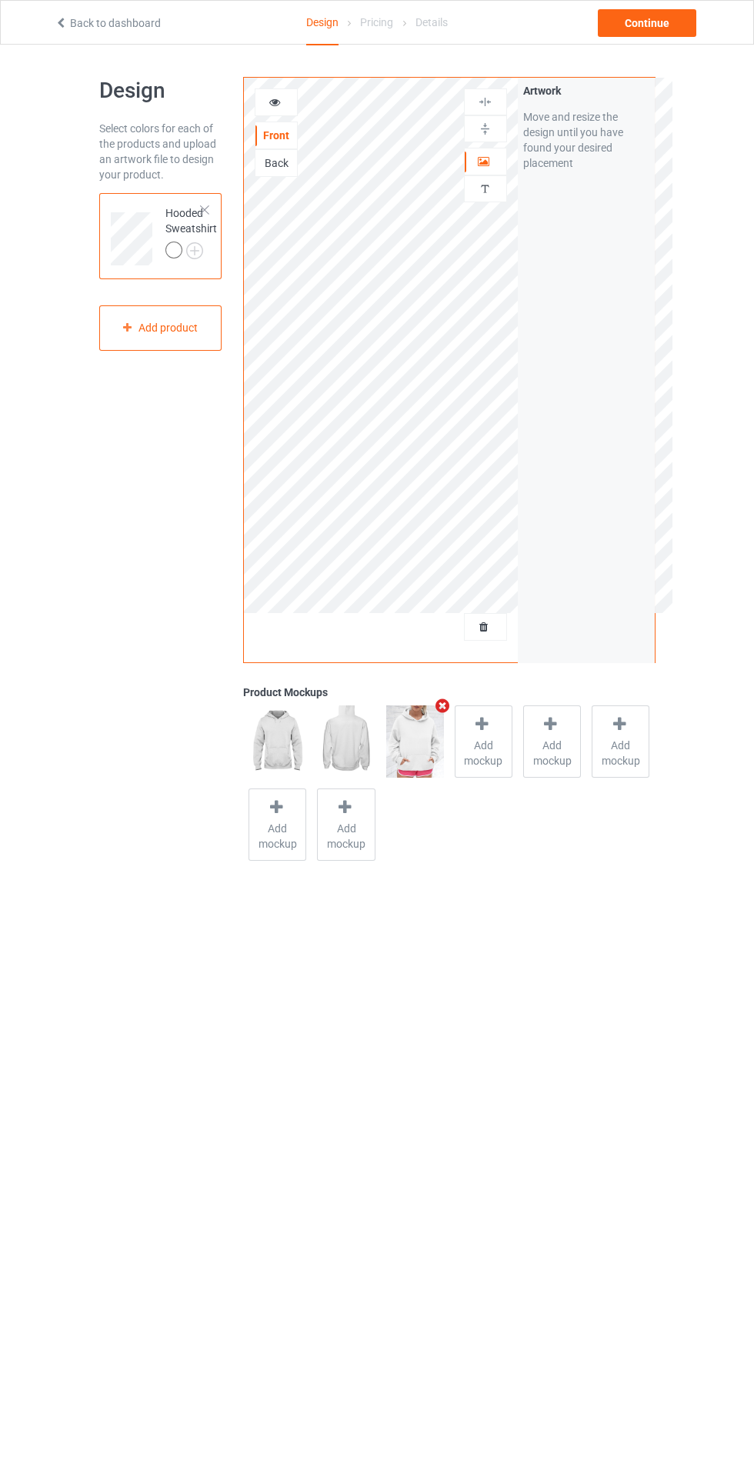
click at [0, 0] on img at bounding box center [0, 0] width 0 height 0
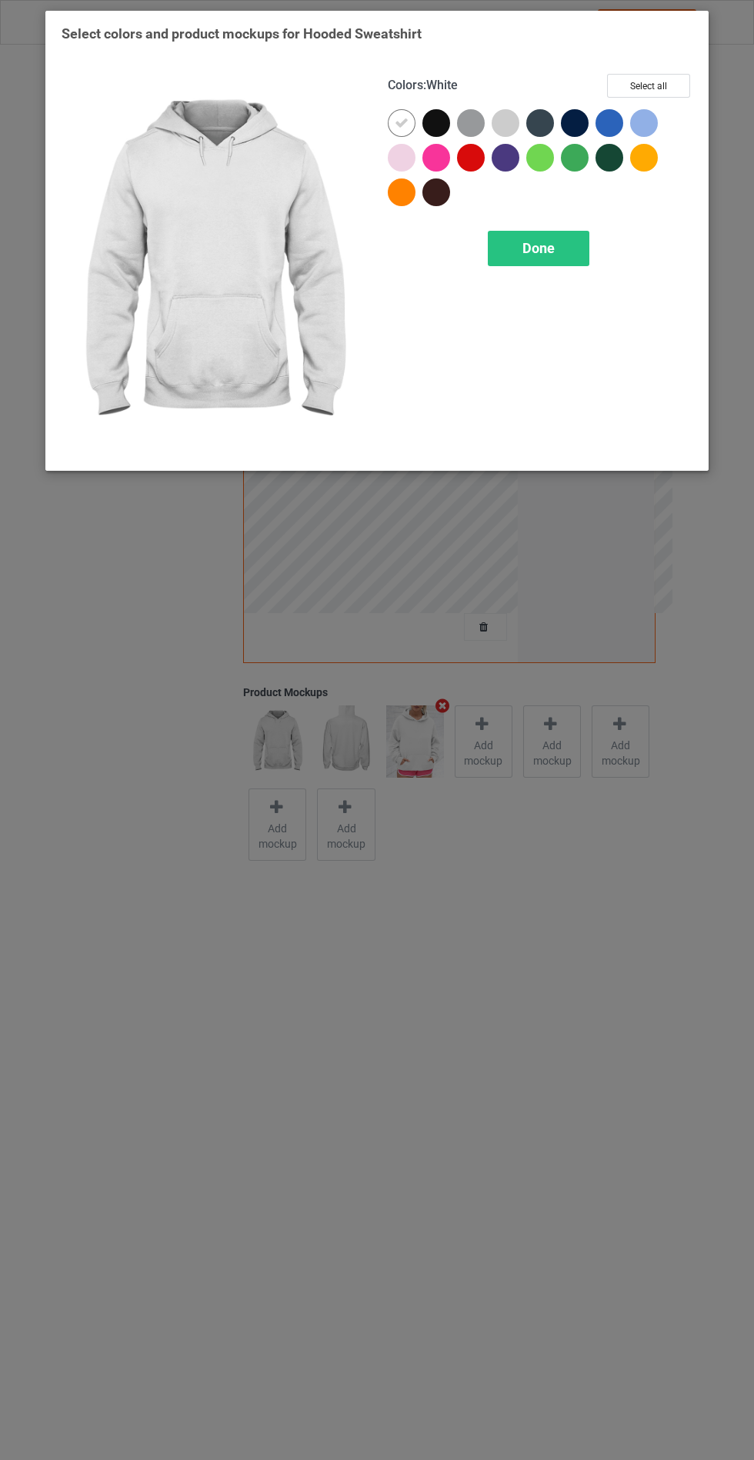
click at [432, 118] on div at bounding box center [436, 123] width 28 height 28
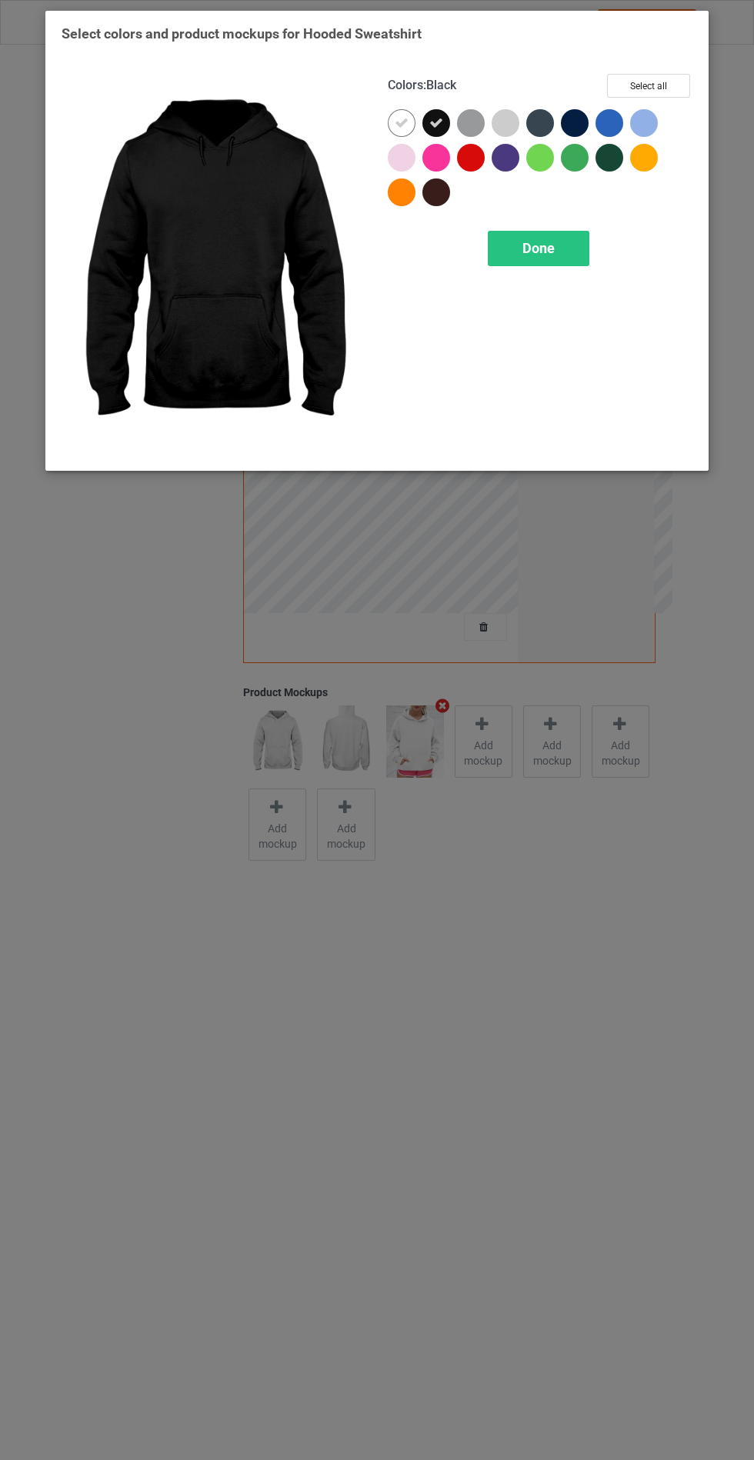
click at [468, 109] on div at bounding box center [471, 123] width 28 height 28
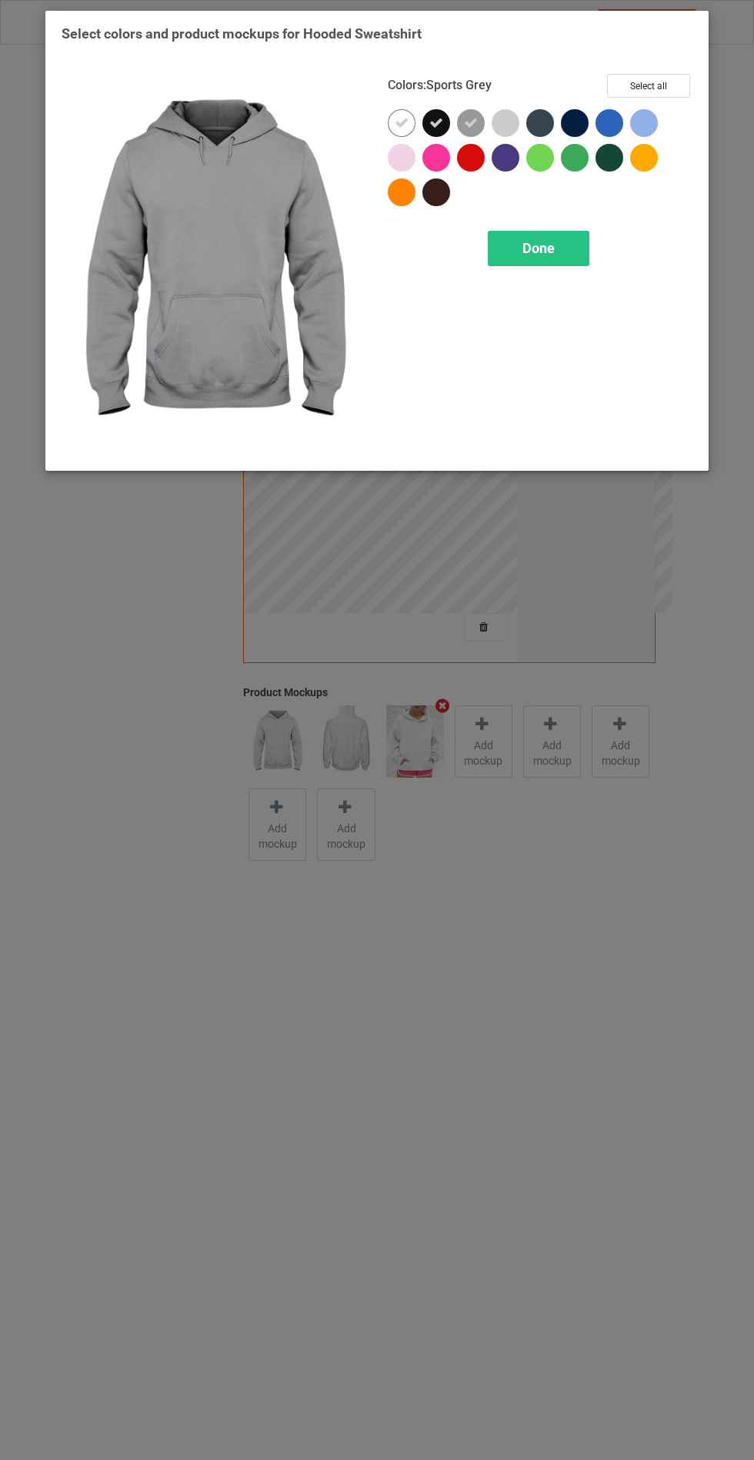
click at [544, 112] on div at bounding box center [540, 123] width 28 height 28
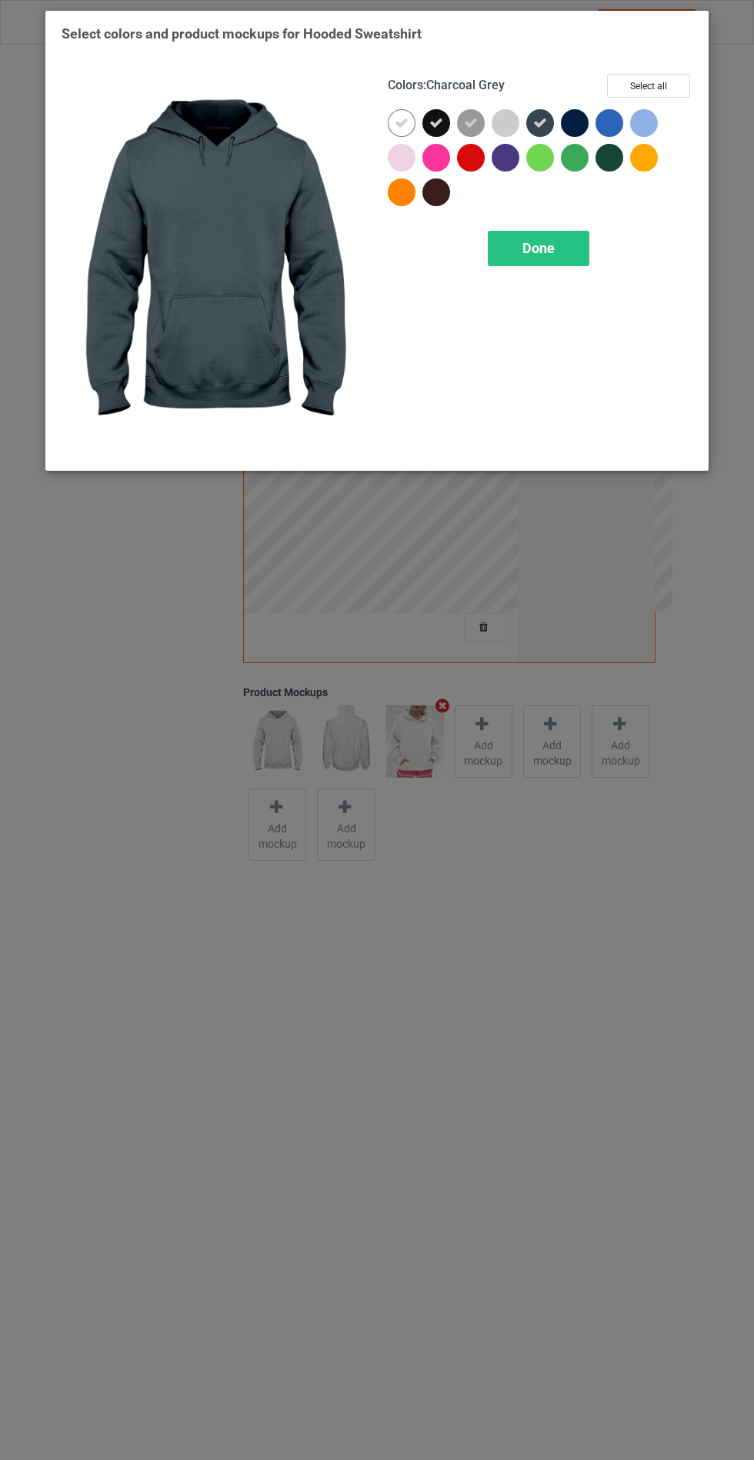
click at [579, 111] on div at bounding box center [575, 123] width 28 height 28
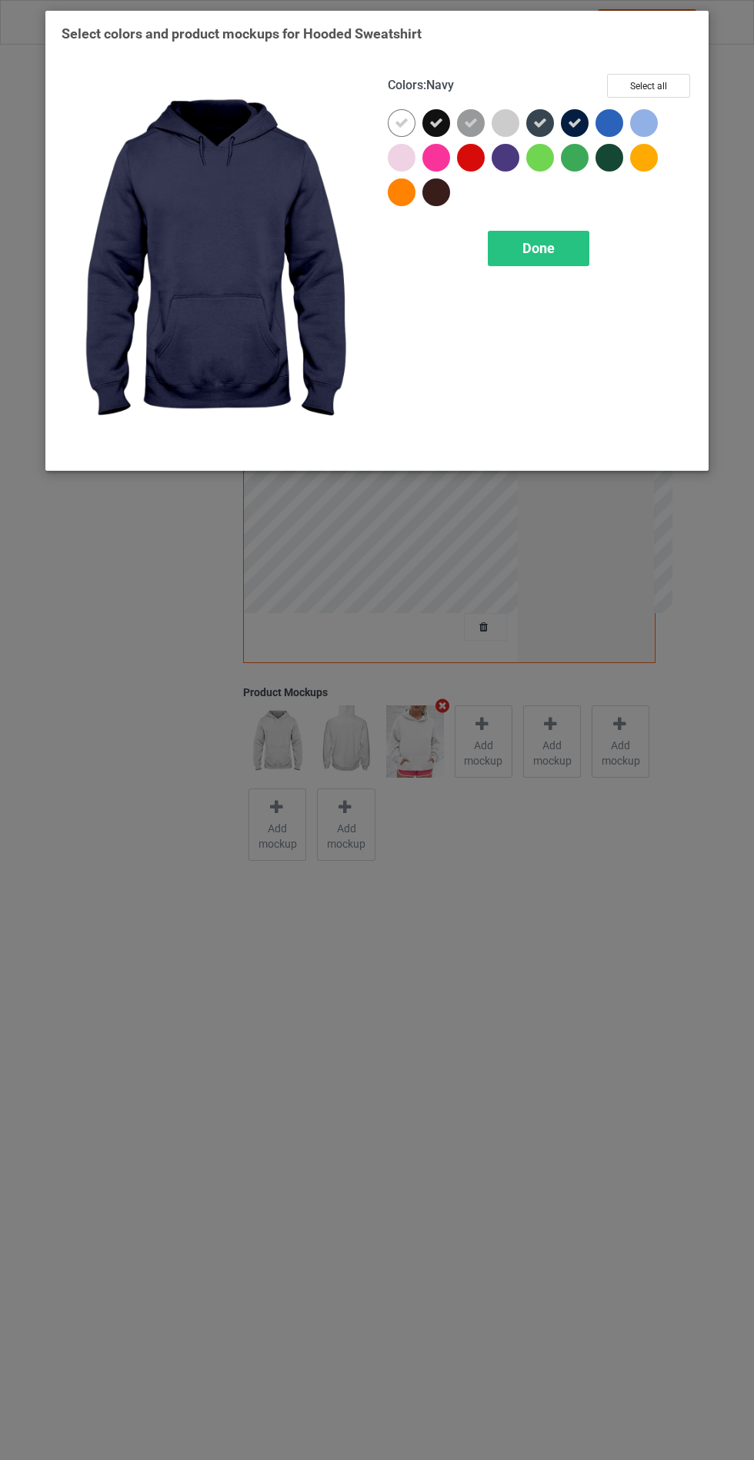
click at [493, 150] on div at bounding box center [506, 158] width 28 height 28
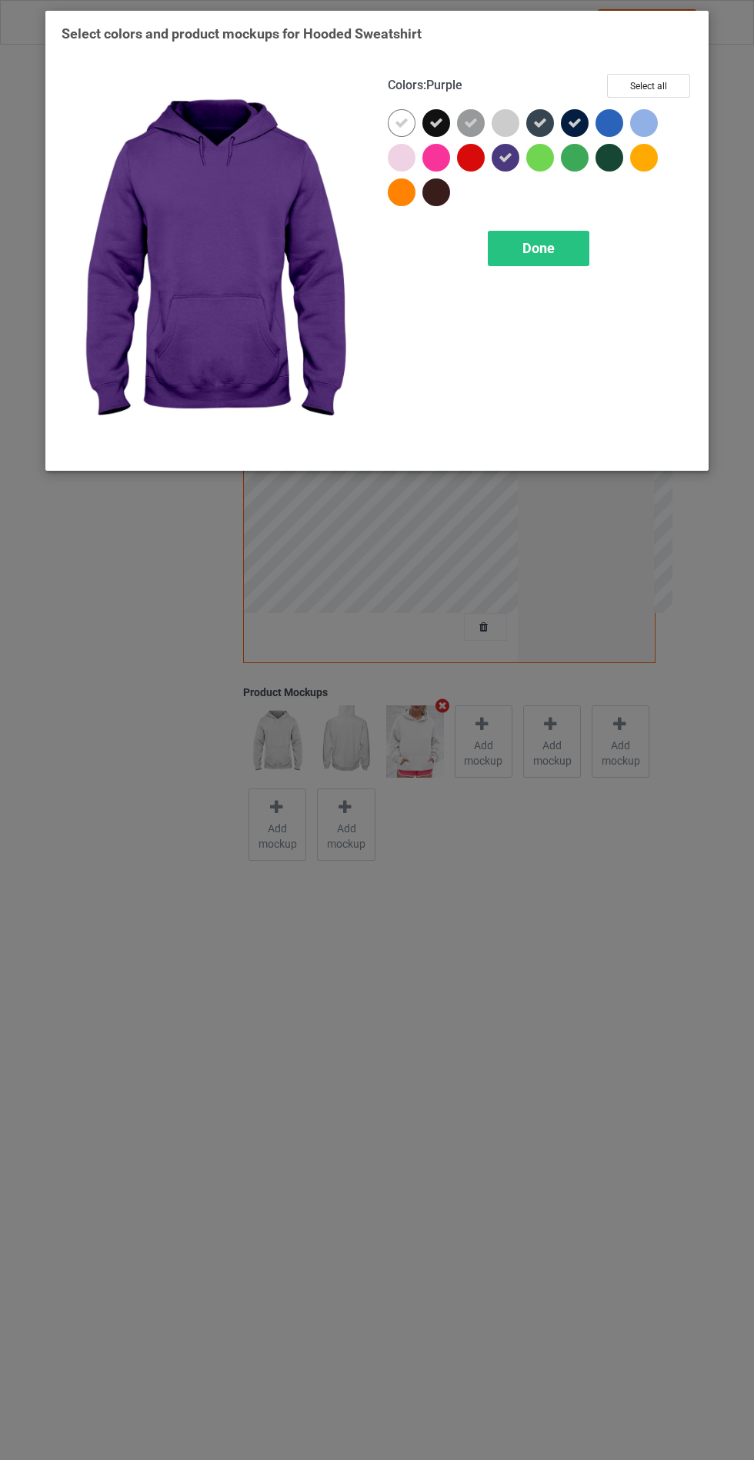
click at [543, 262] on div "Done" at bounding box center [539, 248] width 102 height 35
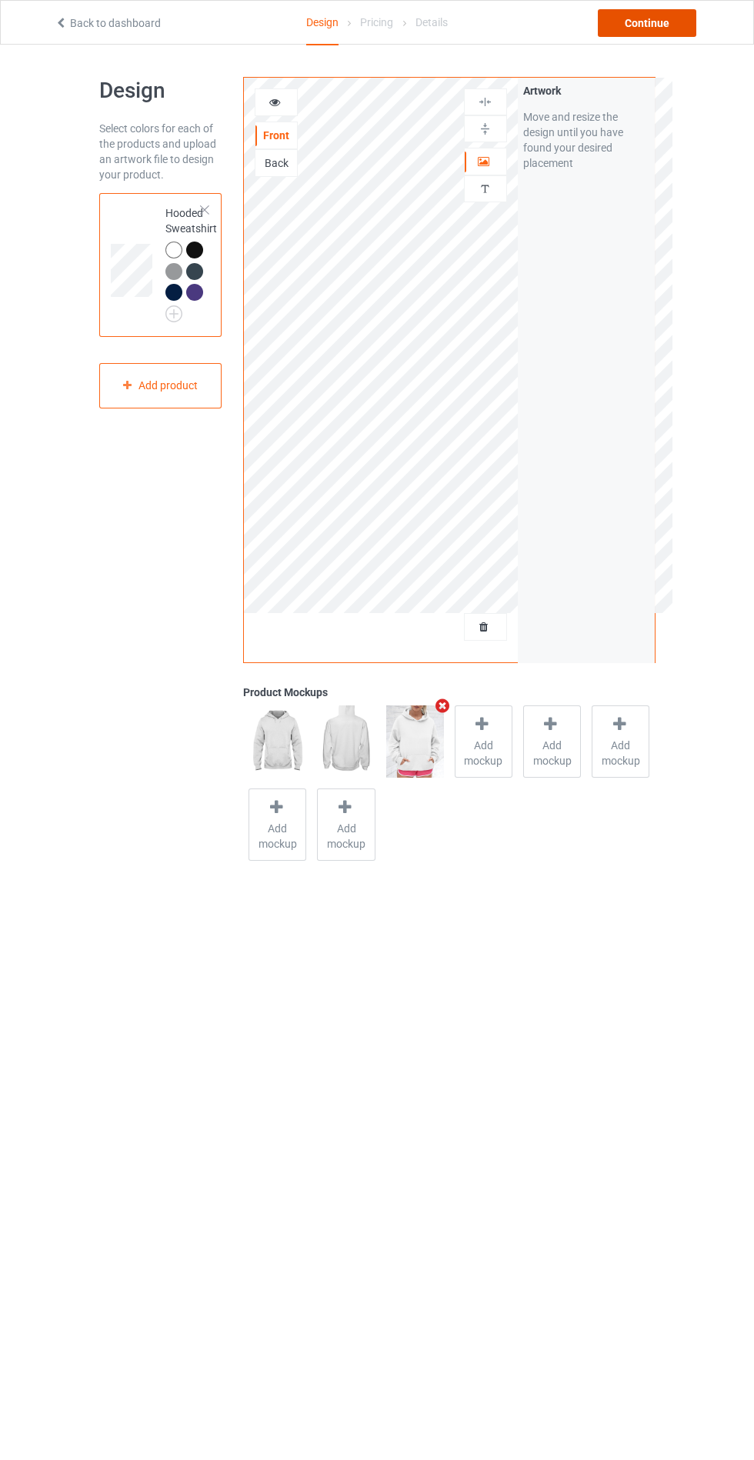
click at [646, 22] on div "Continue" at bounding box center [647, 23] width 98 height 28
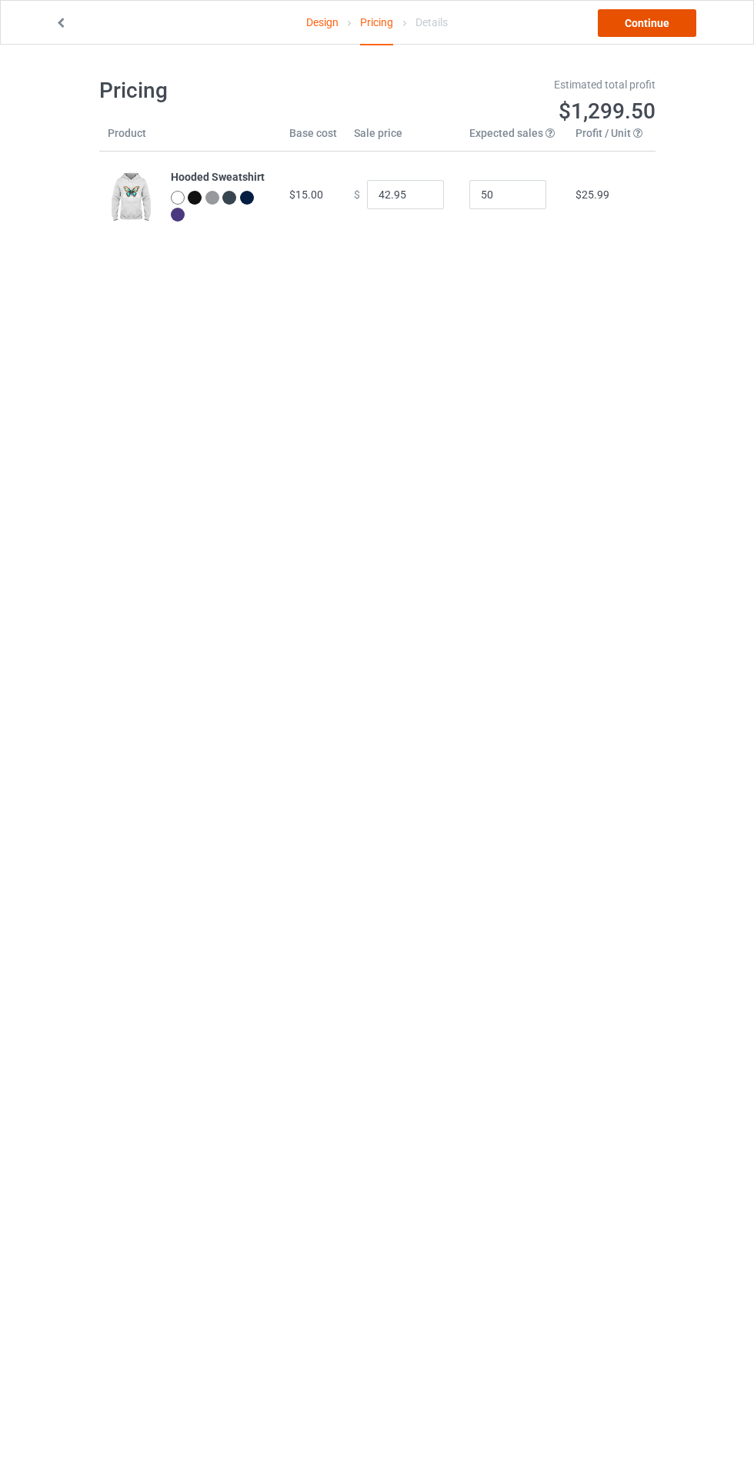
click at [673, 32] on link "Continue" at bounding box center [647, 23] width 98 height 28
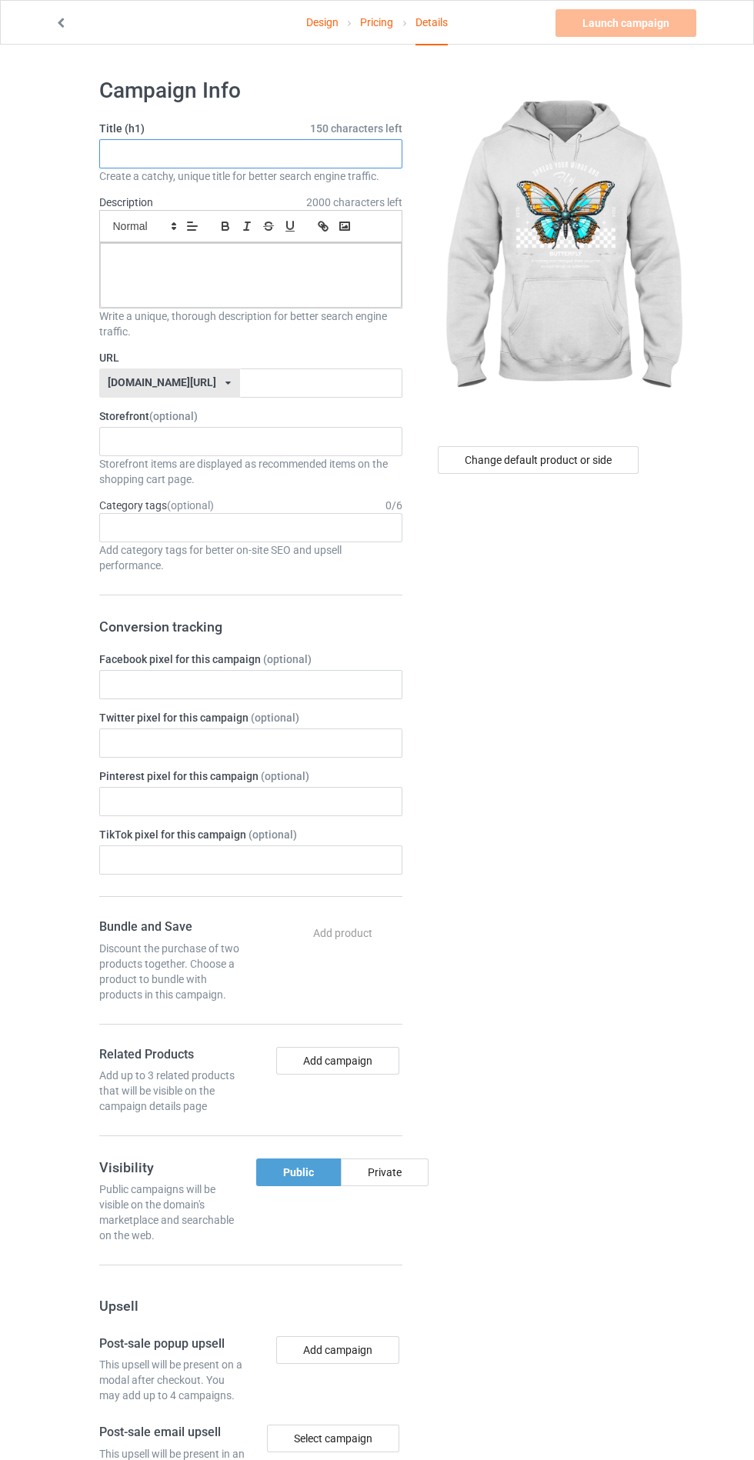
click at [363, 155] on input "text" at bounding box center [250, 153] width 303 height 29
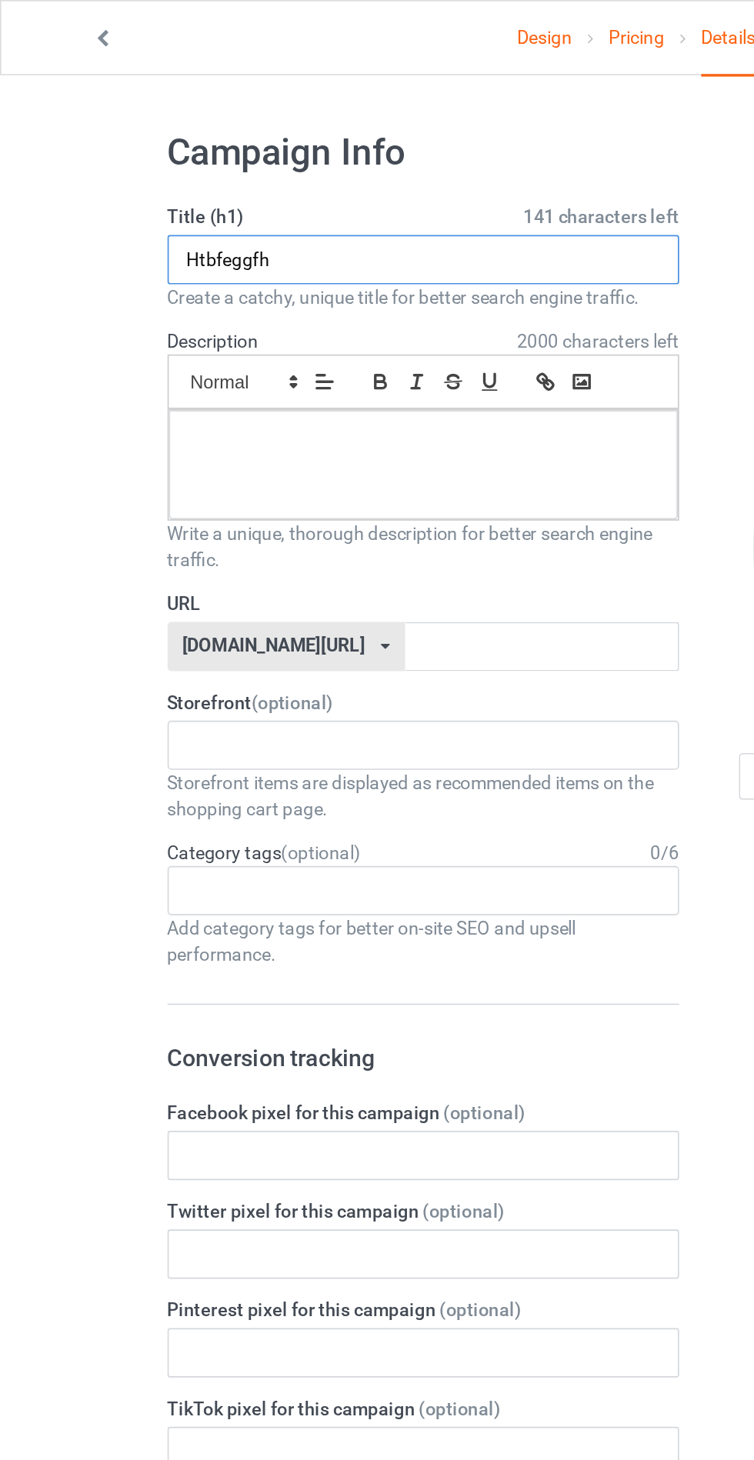
type input "Htbfeggfh"
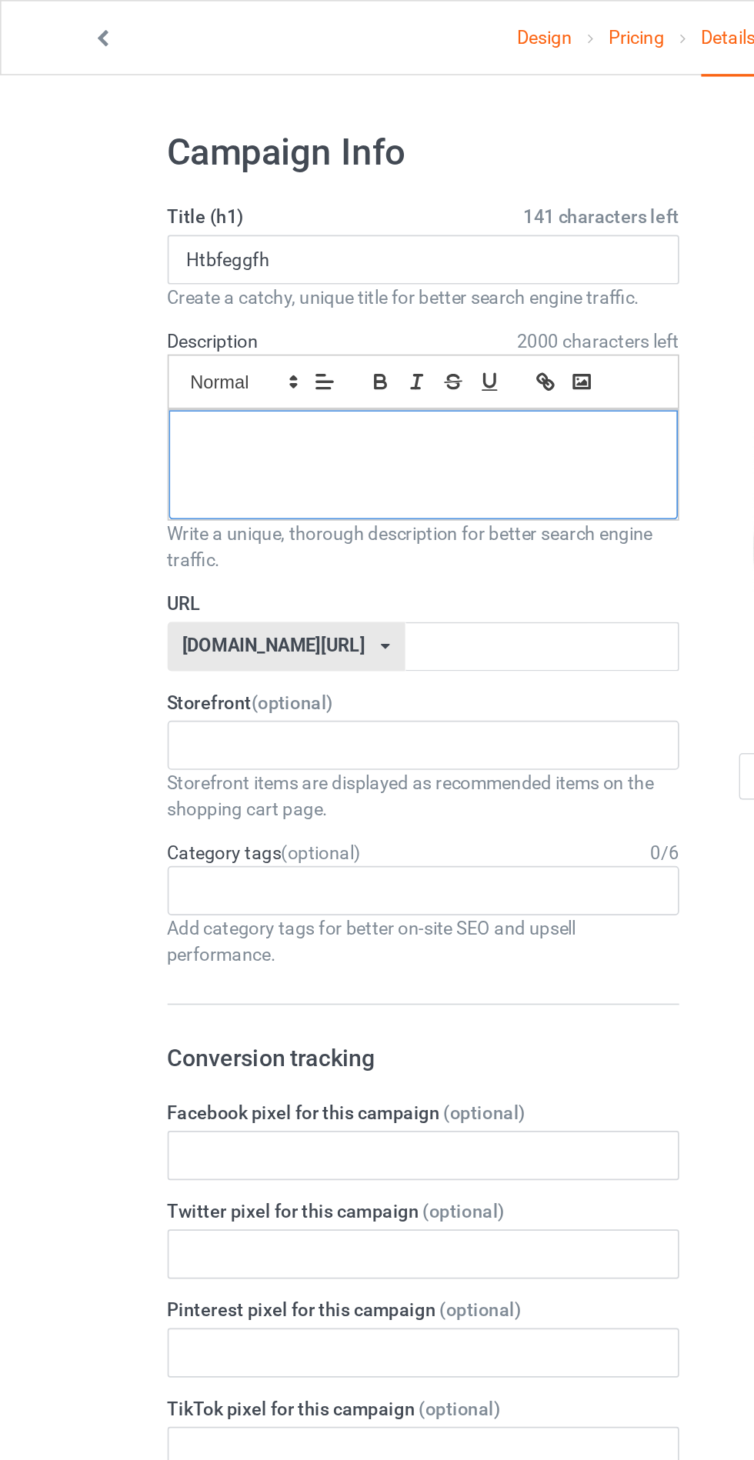
click at [319, 276] on div at bounding box center [251, 275] width 302 height 65
click at [290, 378] on input "text" at bounding box center [321, 383] width 162 height 29
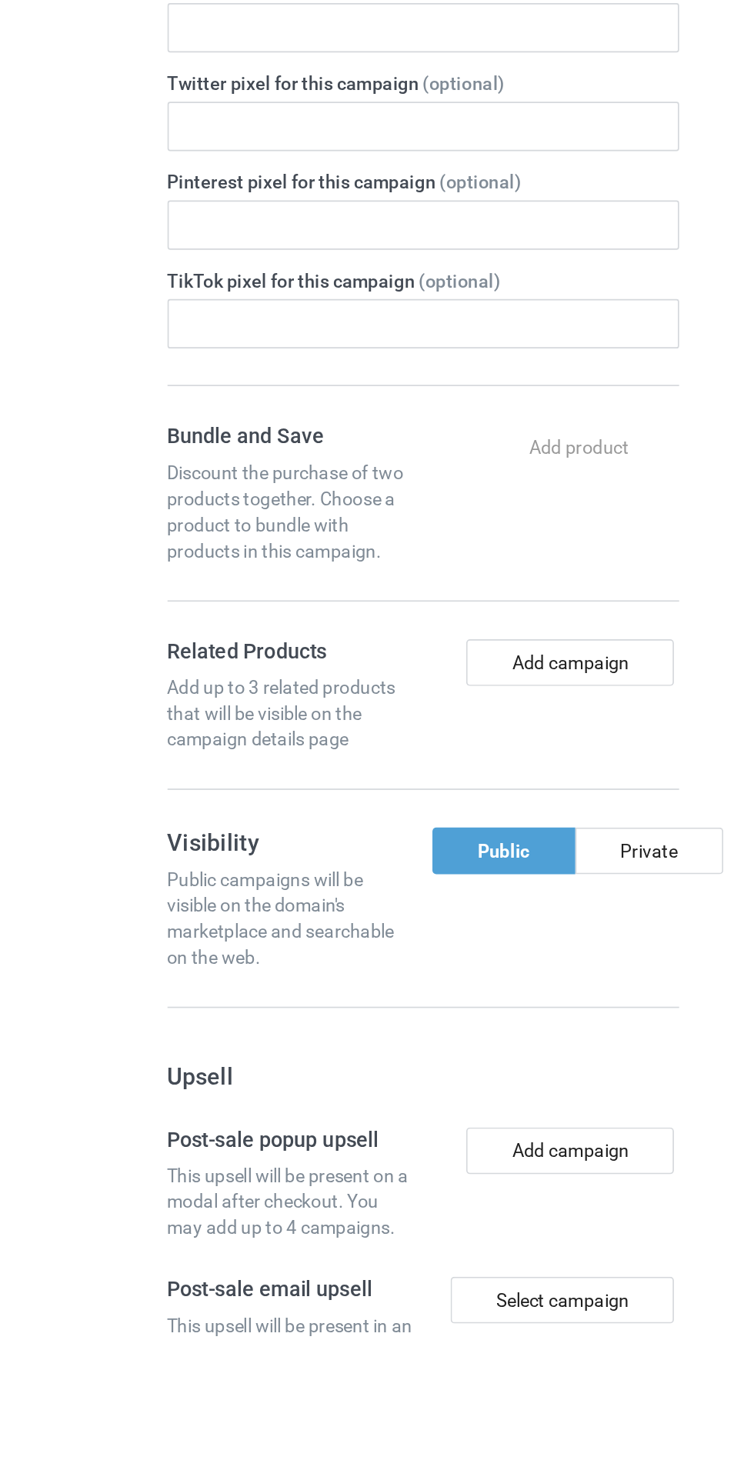
scroll to position [165, 0]
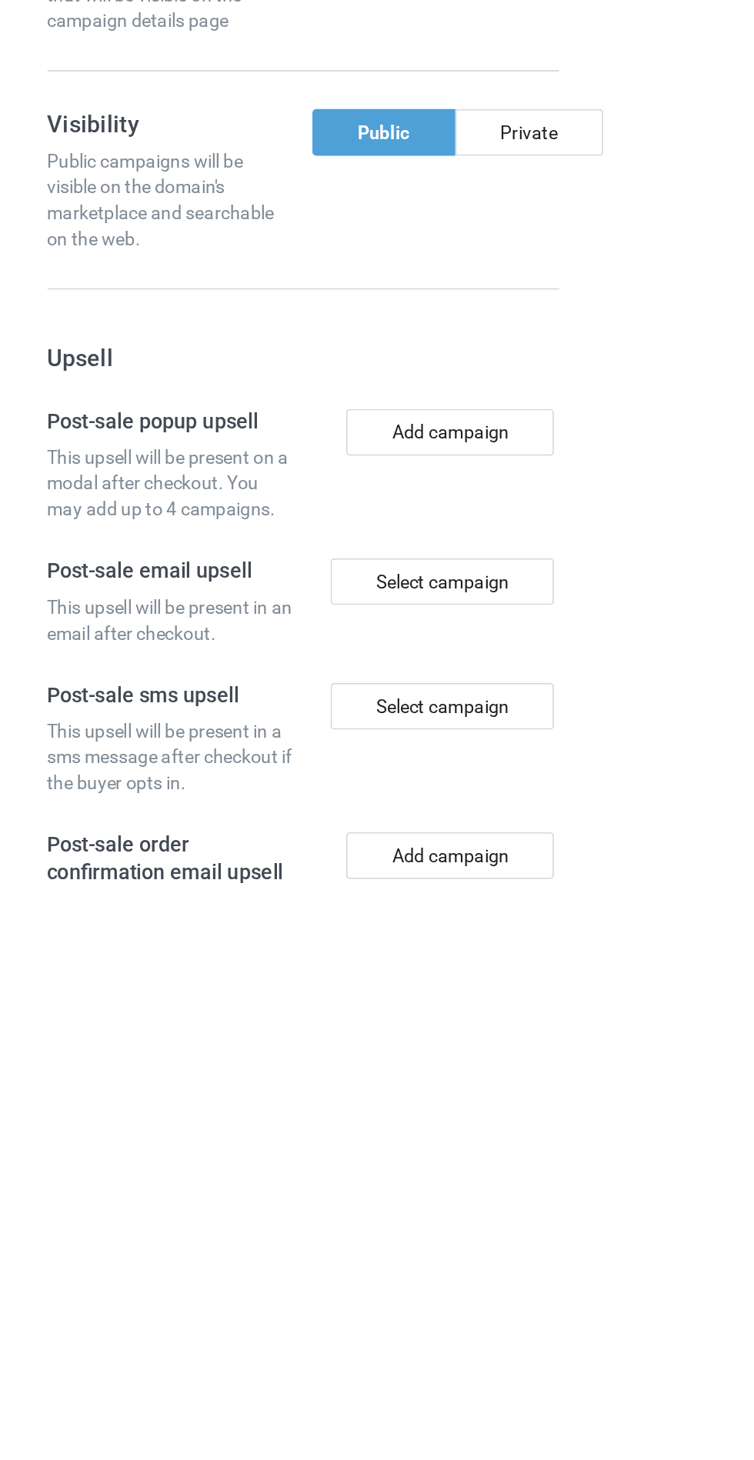
type input "Jttnhghfcv"
click at [398, 1013] on div "Private" at bounding box center [385, 1007] width 88 height 28
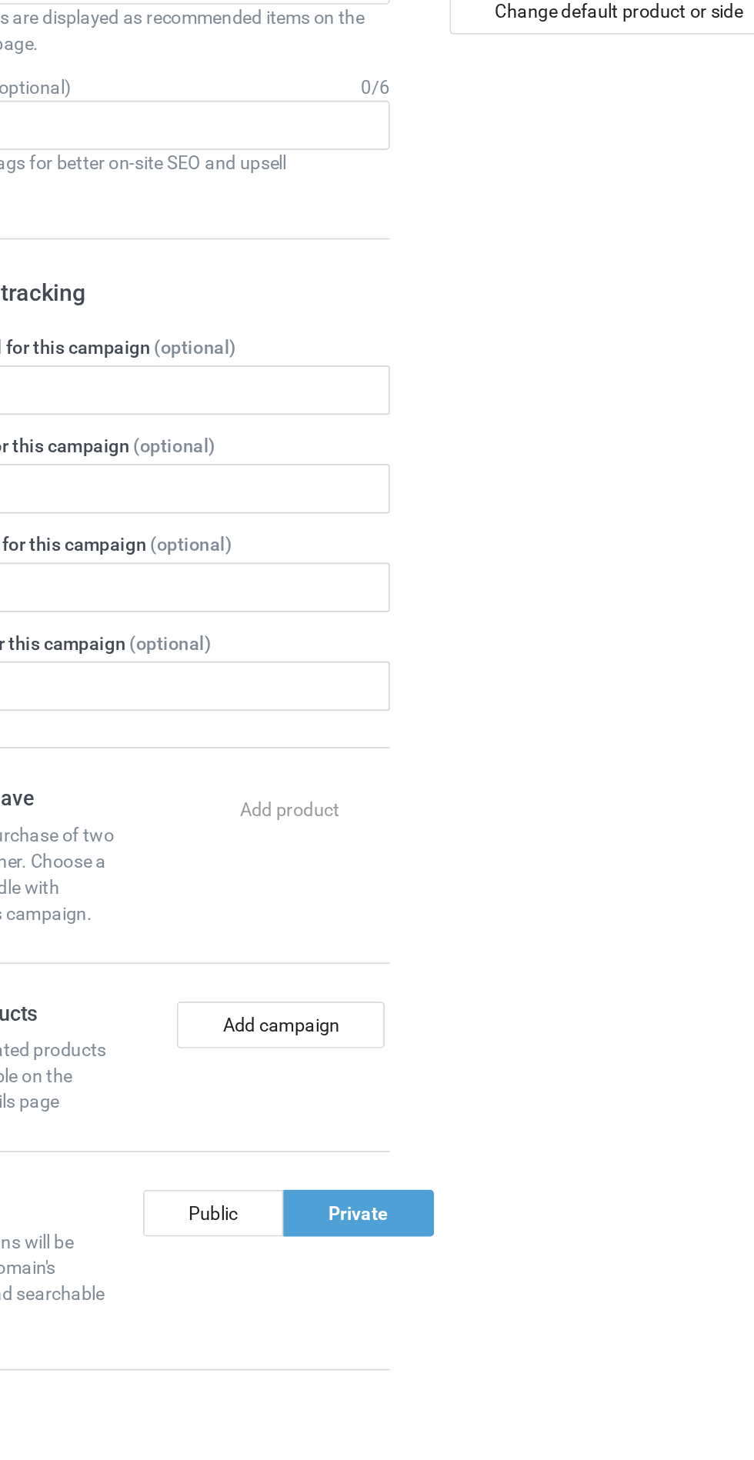
scroll to position [0, 0]
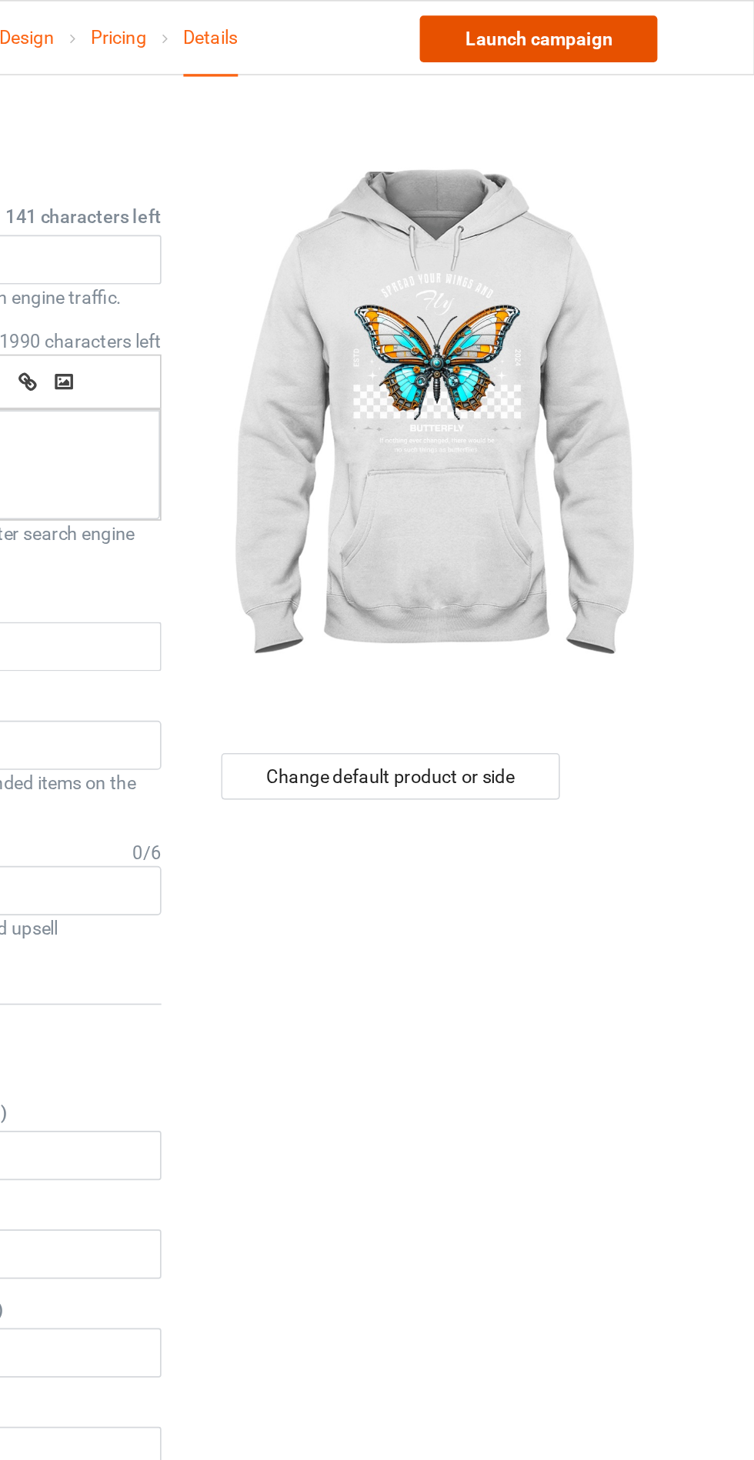
click at [635, 34] on link "Launch campaign" at bounding box center [626, 23] width 141 height 28
